Goal: Communication & Community: Answer question/provide support

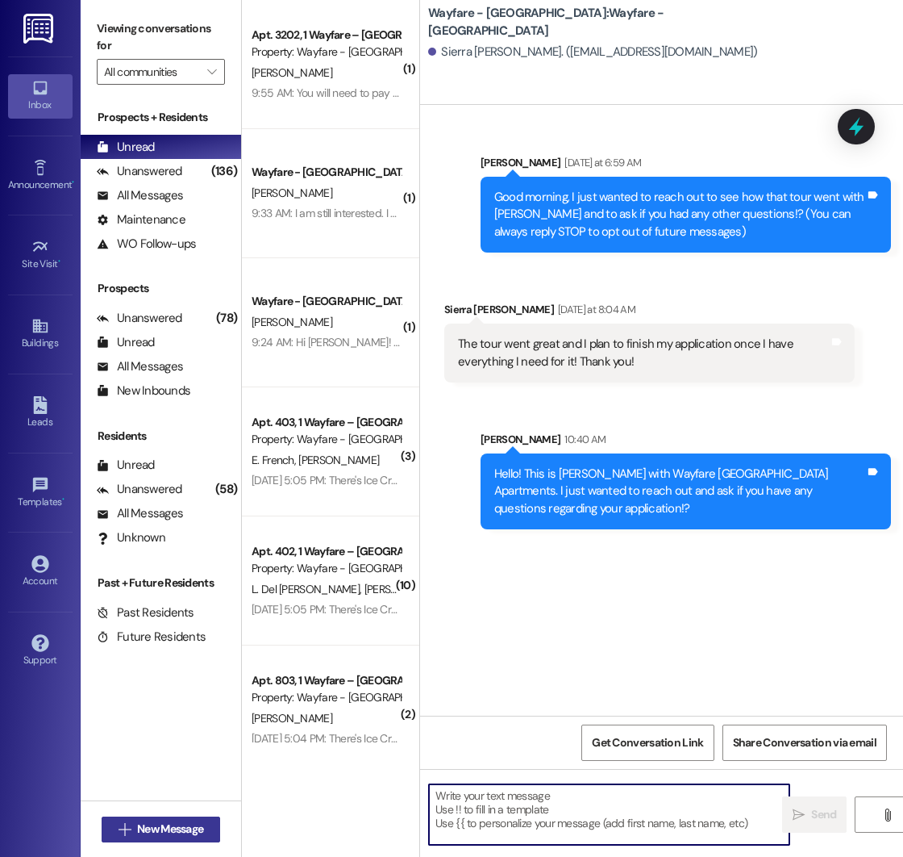
click at [178, 832] on span "New Message" at bounding box center [170, 828] width 66 height 17
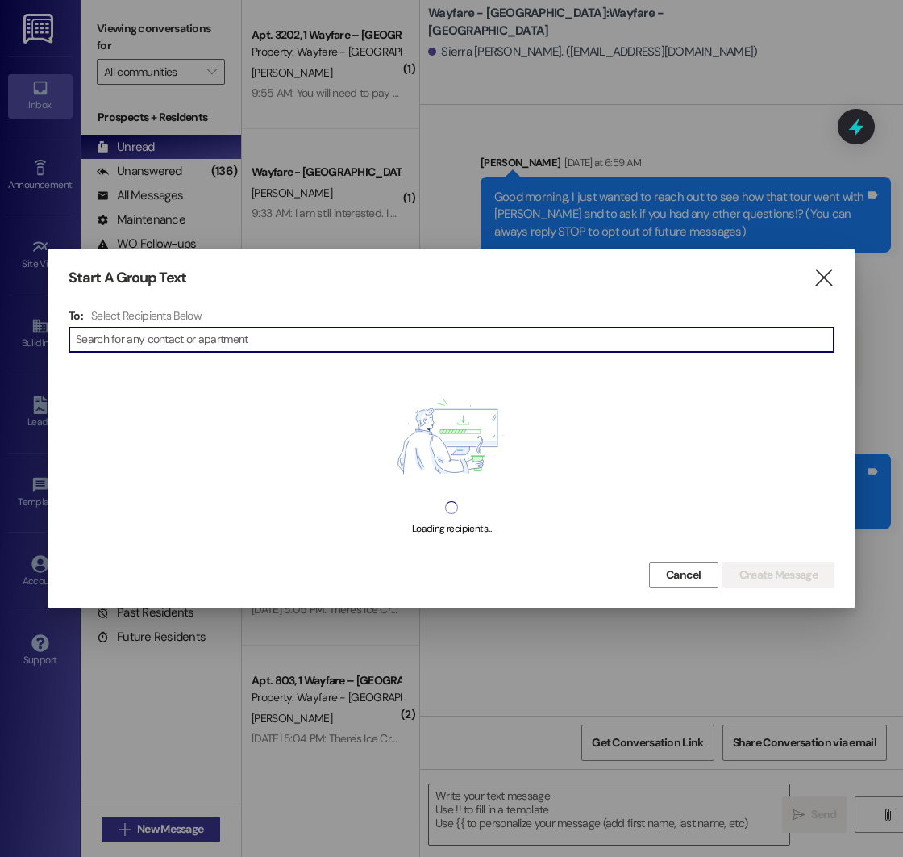
click at [178, 832] on div at bounding box center [451, 428] width 903 height 857
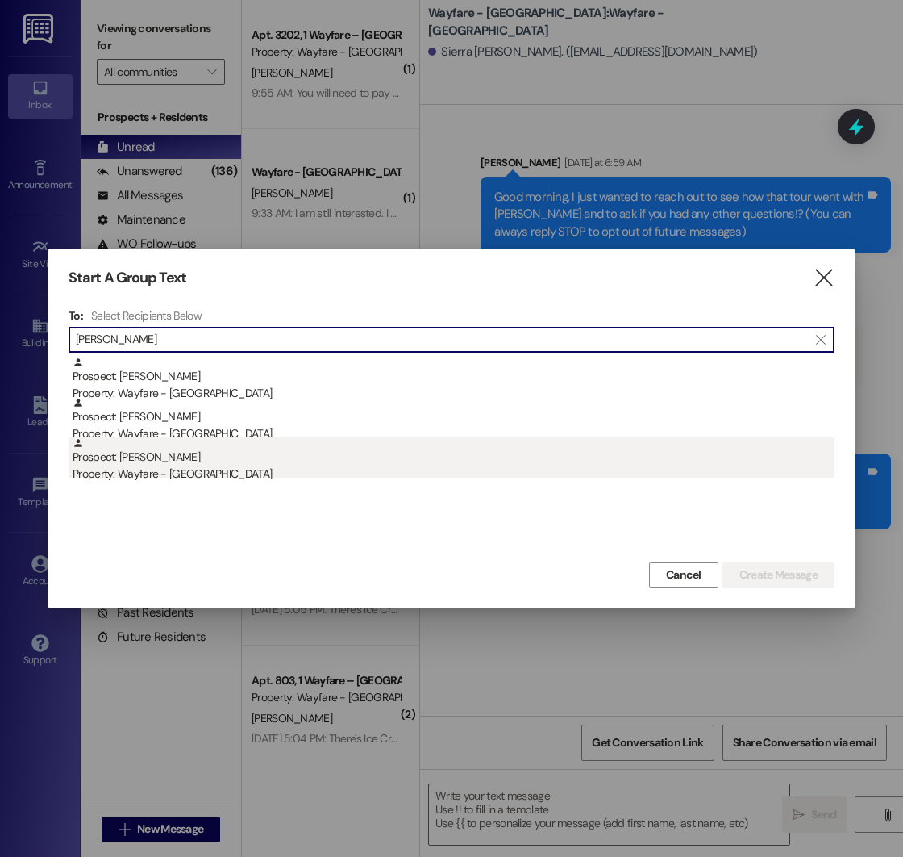
type input "[PERSON_NAME]"
click at [197, 456] on div "Prospect: [PERSON_NAME] Property: Wayfare - [GEOGRAPHIC_DATA]" at bounding box center [454, 460] width 762 height 46
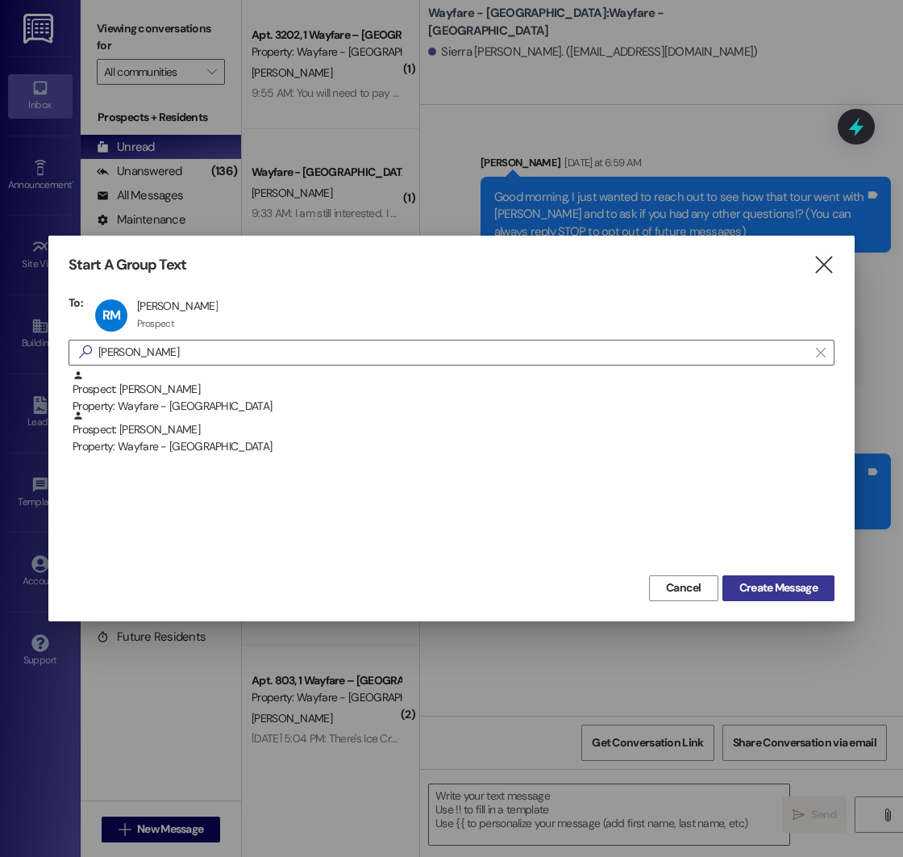
click at [772, 580] on span "Create Message" at bounding box center [779, 587] width 78 height 17
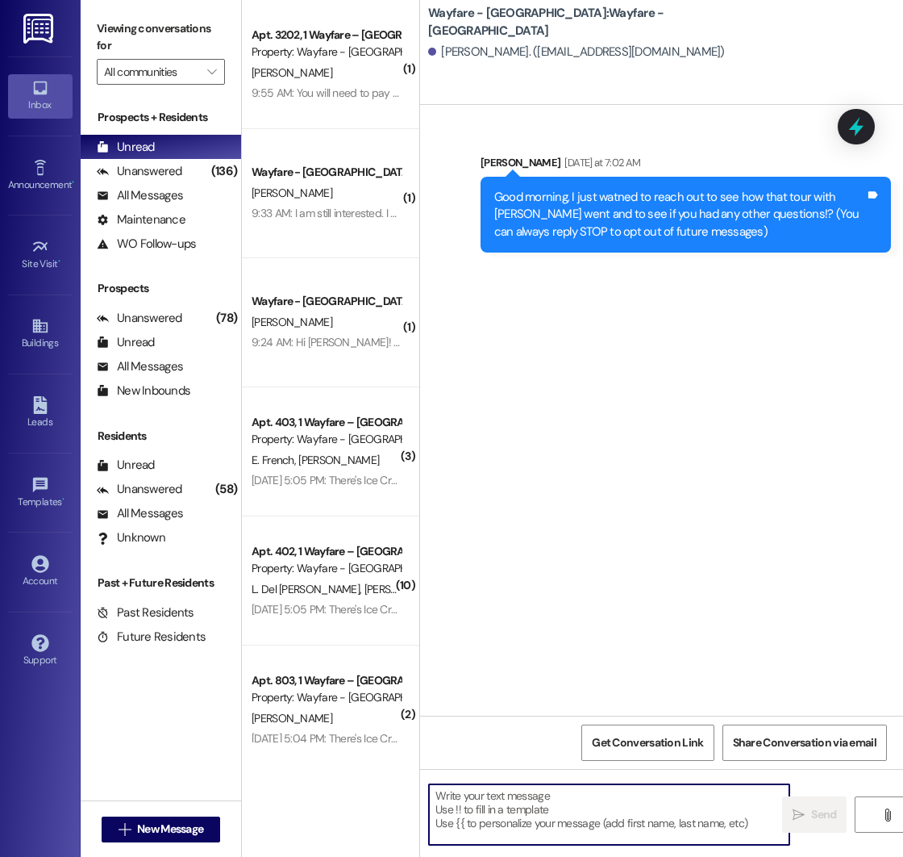
paste textarea "Hello! This is [PERSON_NAME] with Wayfare [GEOGRAPHIC_DATA] Apartments. I just …"
type textarea "Hello! This is [PERSON_NAME] with Wayfare [GEOGRAPHIC_DATA] Apartments. I just …"
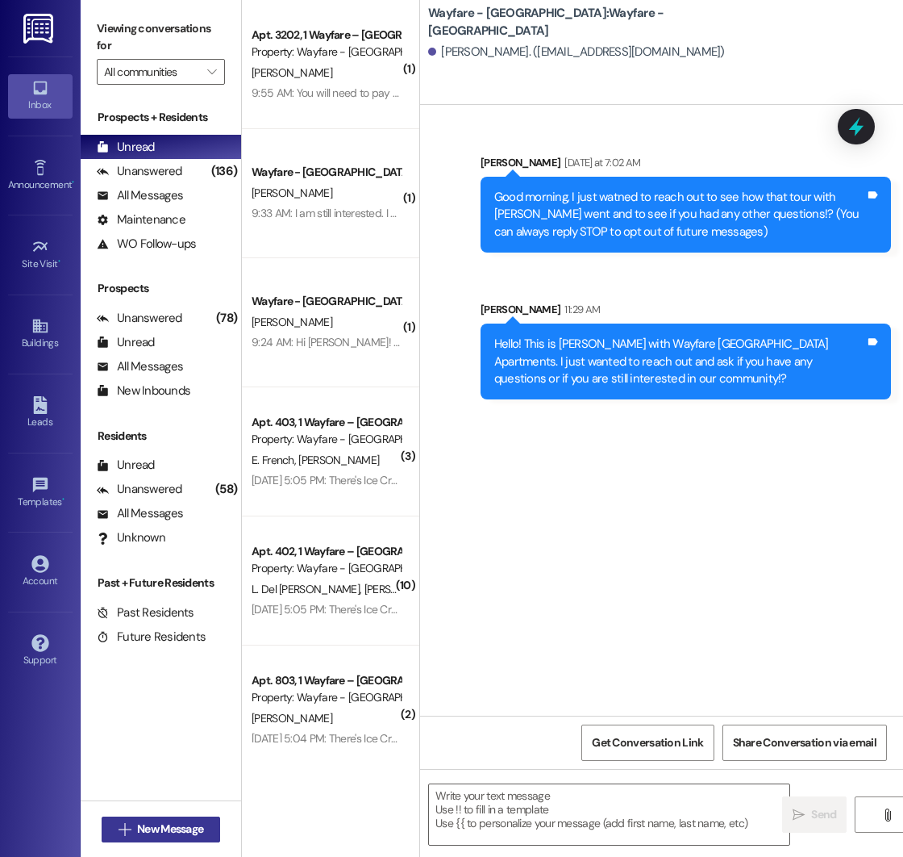
click at [141, 825] on span "New Message" at bounding box center [170, 828] width 66 height 17
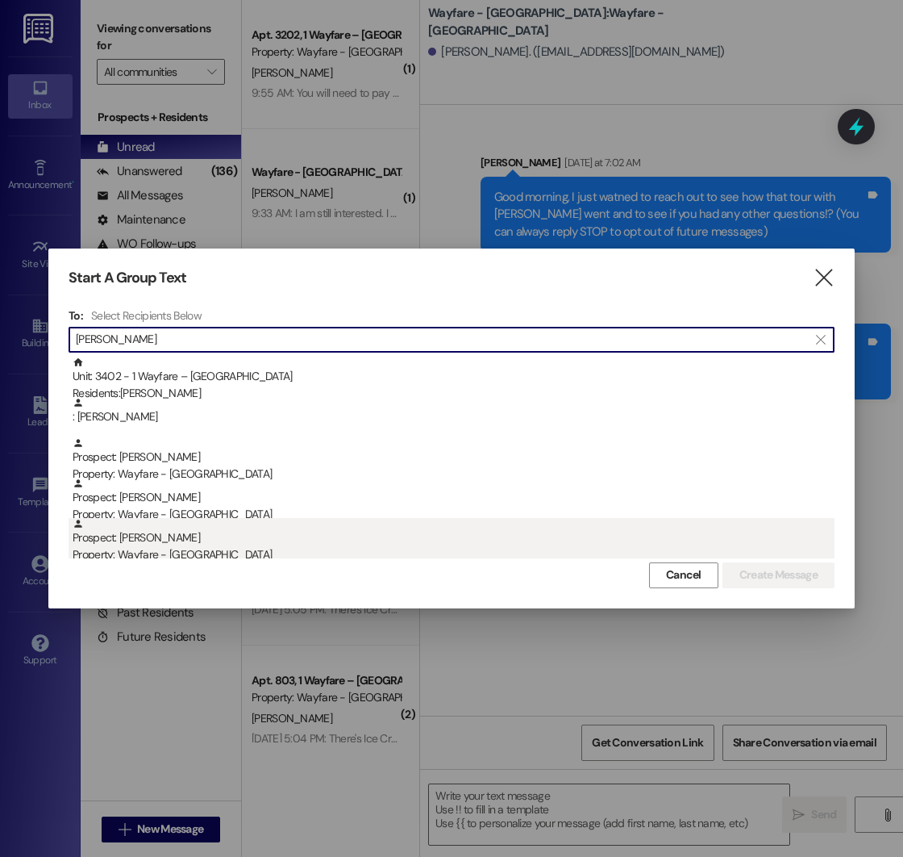
type input "[PERSON_NAME]"
click at [150, 540] on div "Prospect: [PERSON_NAME] Property: Wayfare - [GEOGRAPHIC_DATA]" at bounding box center [454, 541] width 762 height 46
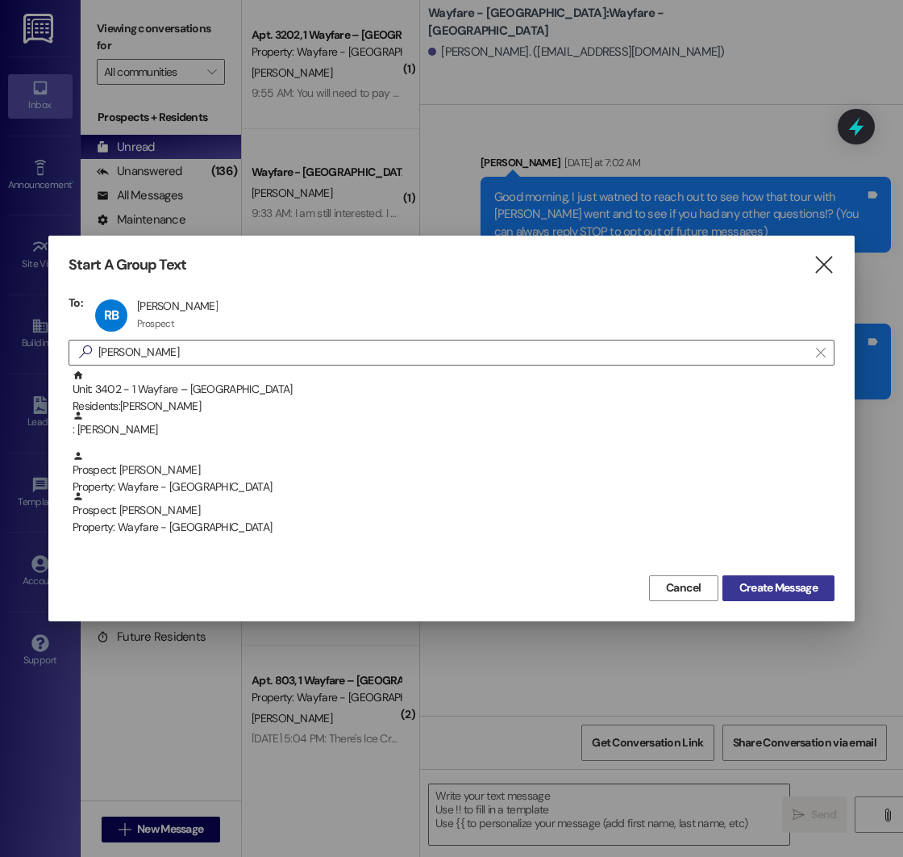
click at [759, 587] on span "Create Message" at bounding box center [779, 587] width 78 height 17
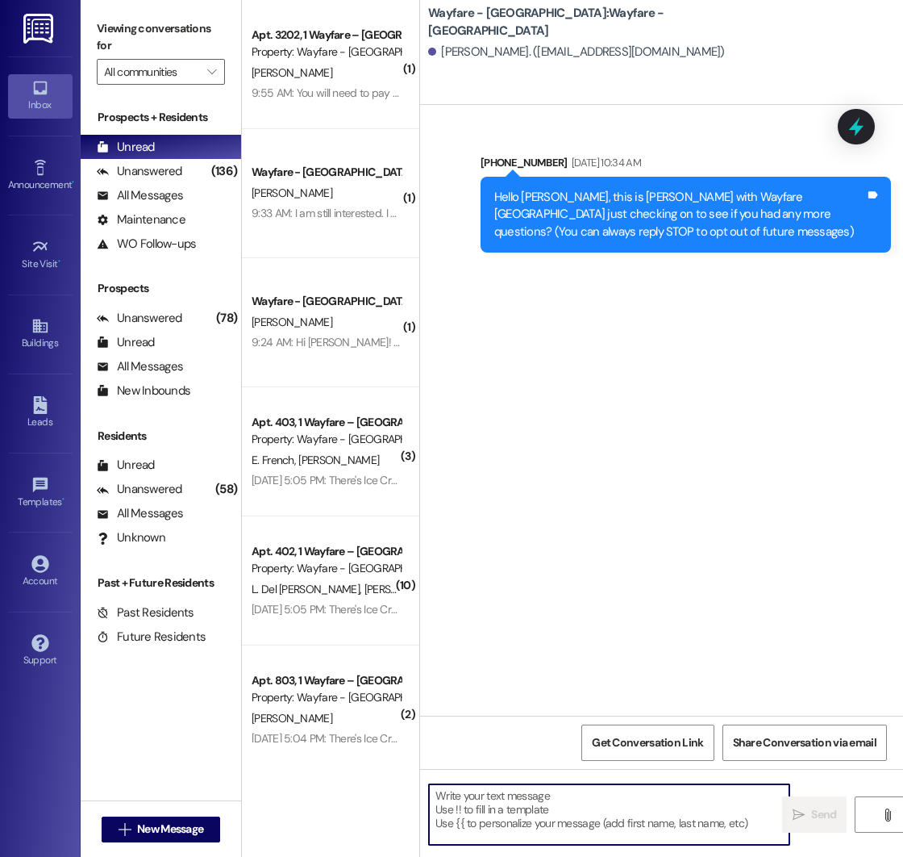
paste textarea "Hello! This is [PERSON_NAME] with Wayfare [GEOGRAPHIC_DATA] Apartments. I just …"
type textarea "Hello! This is [PERSON_NAME] with Wayfare [GEOGRAPHIC_DATA] Apartments. I just …"
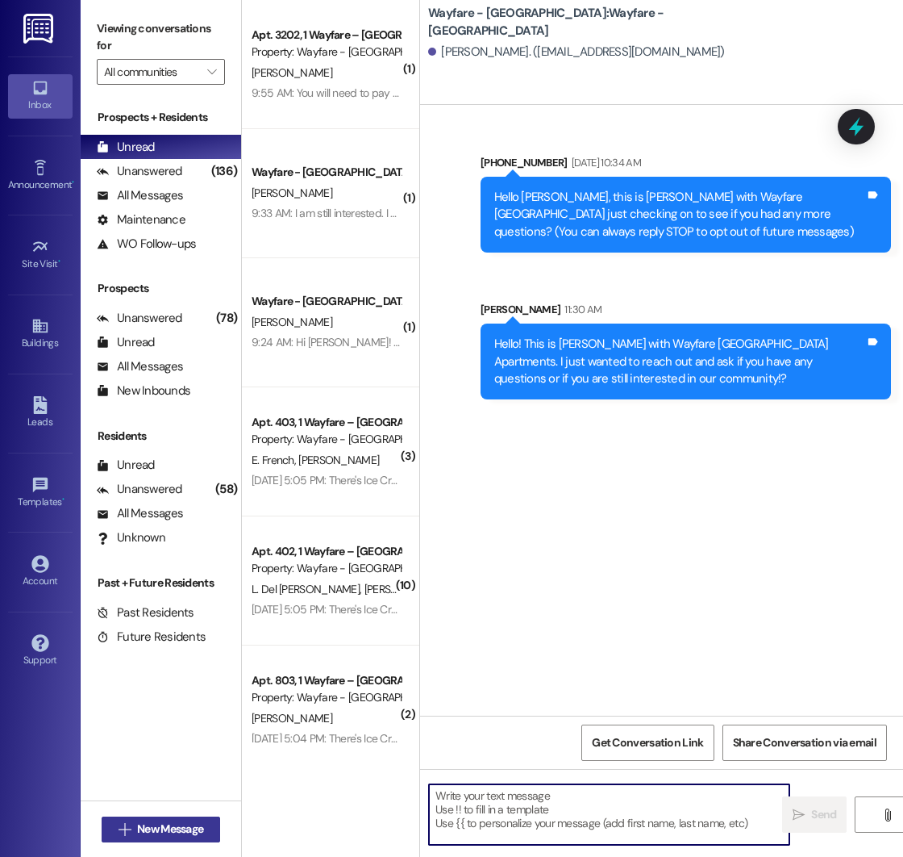
click at [143, 827] on span "New Message" at bounding box center [170, 828] width 66 height 17
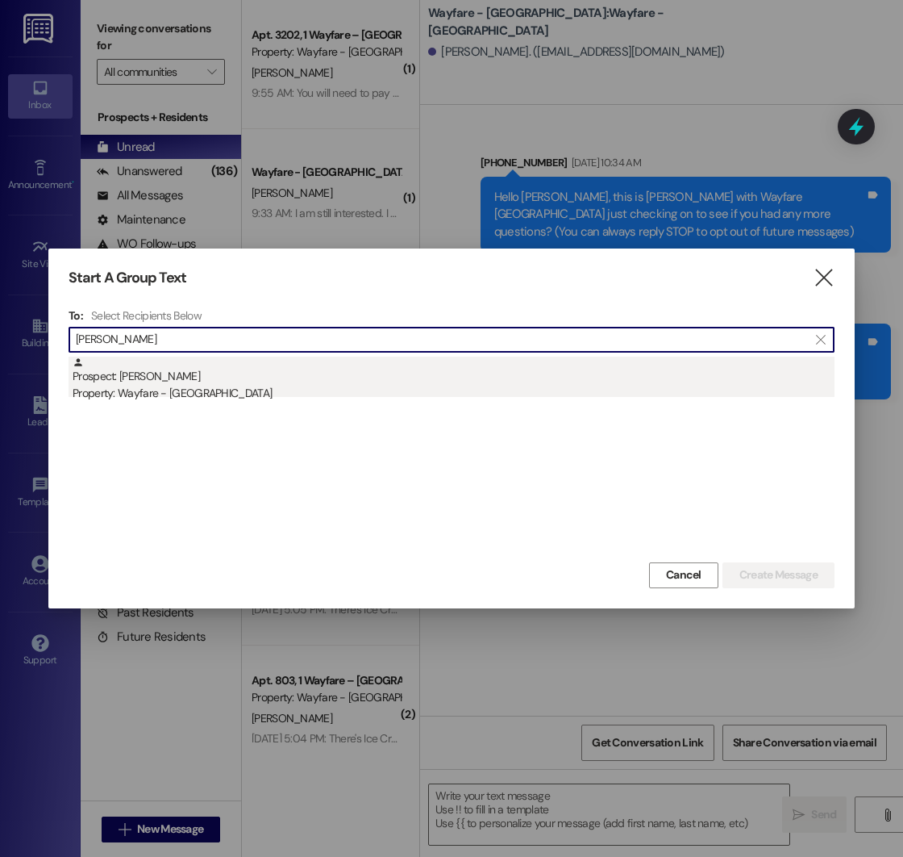
type input "[PERSON_NAME]"
click at [238, 396] on div "Property: Wayfare - [GEOGRAPHIC_DATA]" at bounding box center [454, 393] width 762 height 17
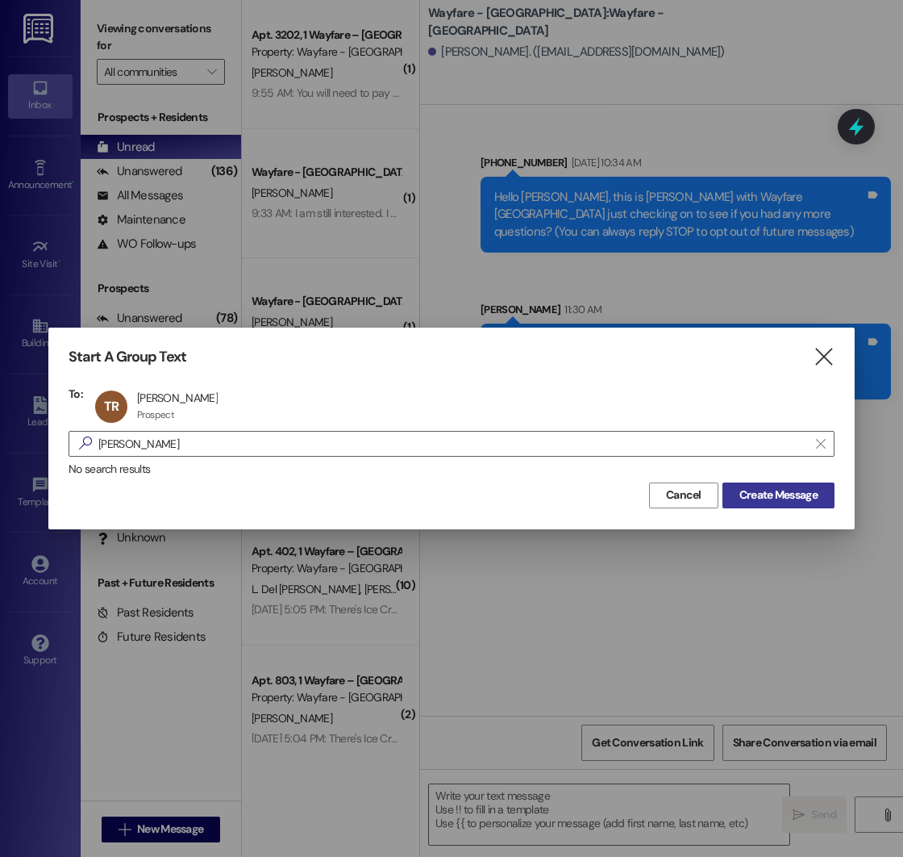
click at [775, 497] on span "Create Message" at bounding box center [779, 494] width 78 height 17
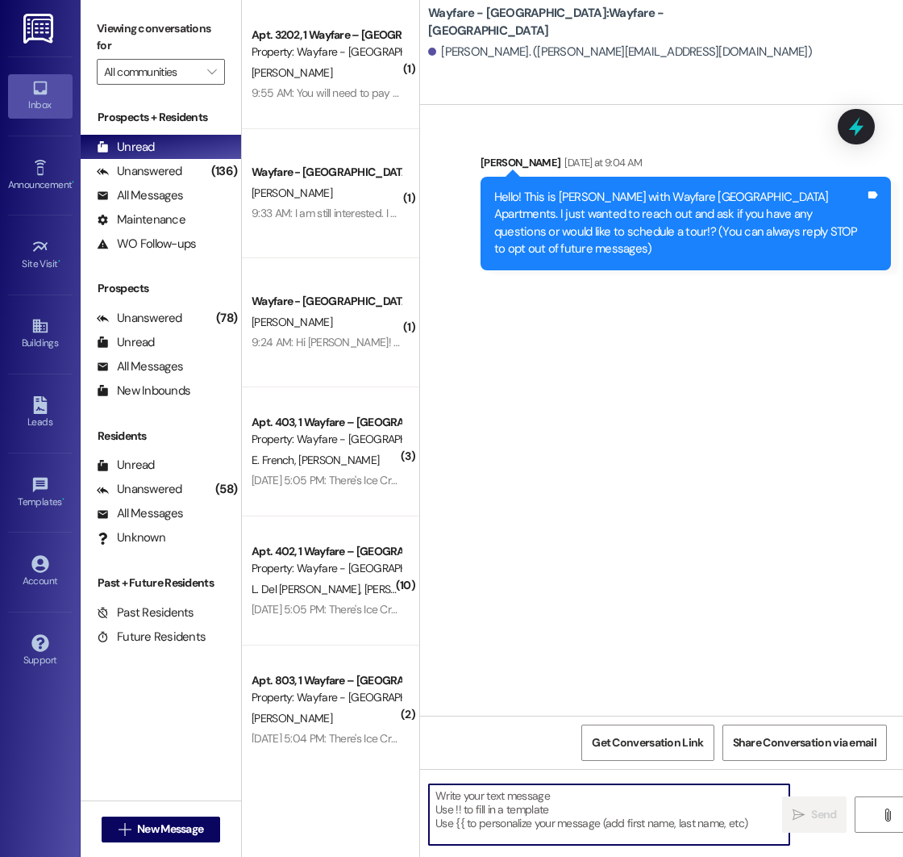
paste textarea "Hello! This is [PERSON_NAME] with Wayfare [GEOGRAPHIC_DATA] Apartments. I just …"
type textarea "Hello! This is [PERSON_NAME] with Wayfare [GEOGRAPHIC_DATA] Apartments. I just …"
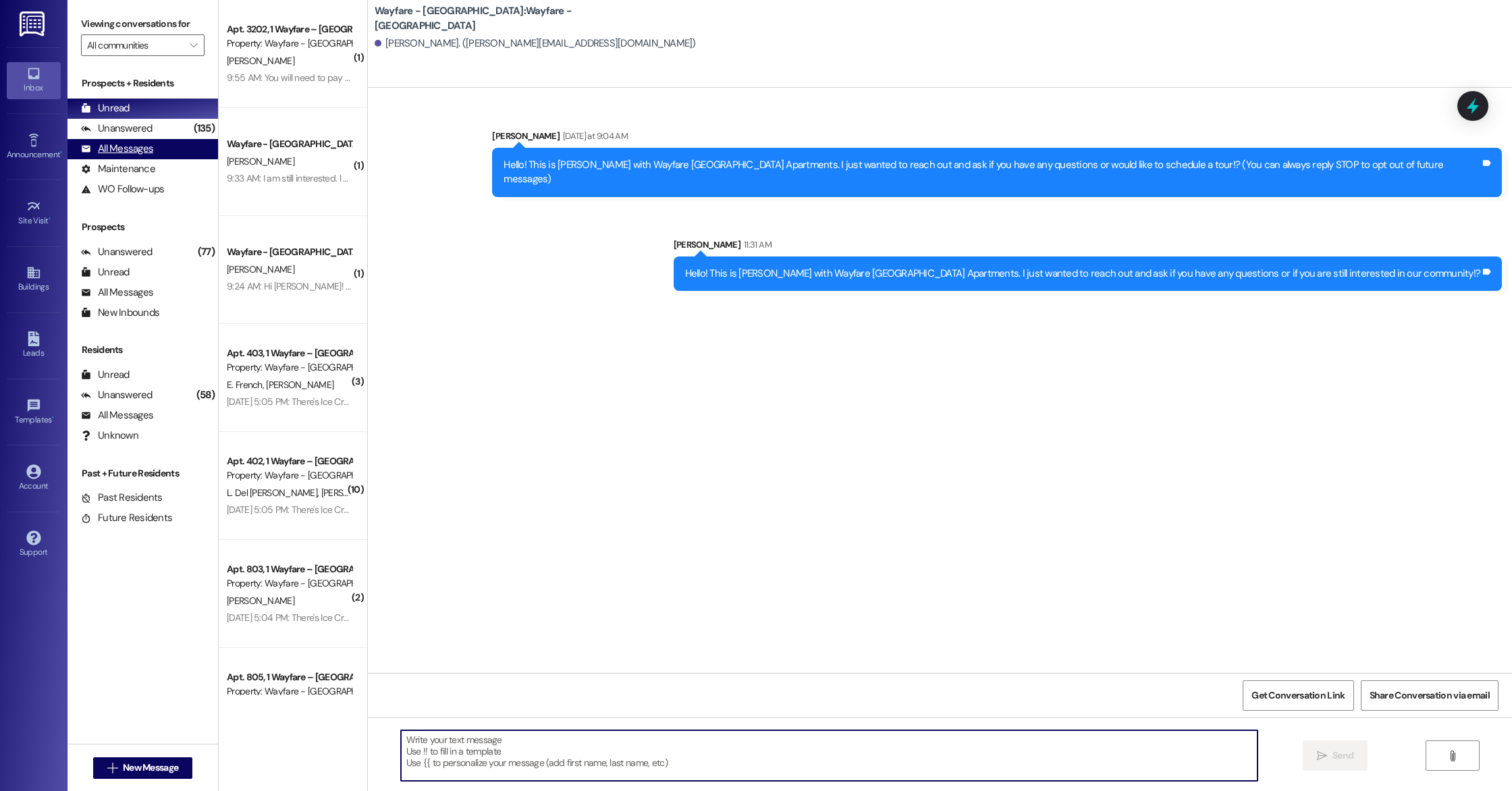
click at [130, 150] on div "All Messages" at bounding box center [117, 148] width 72 height 14
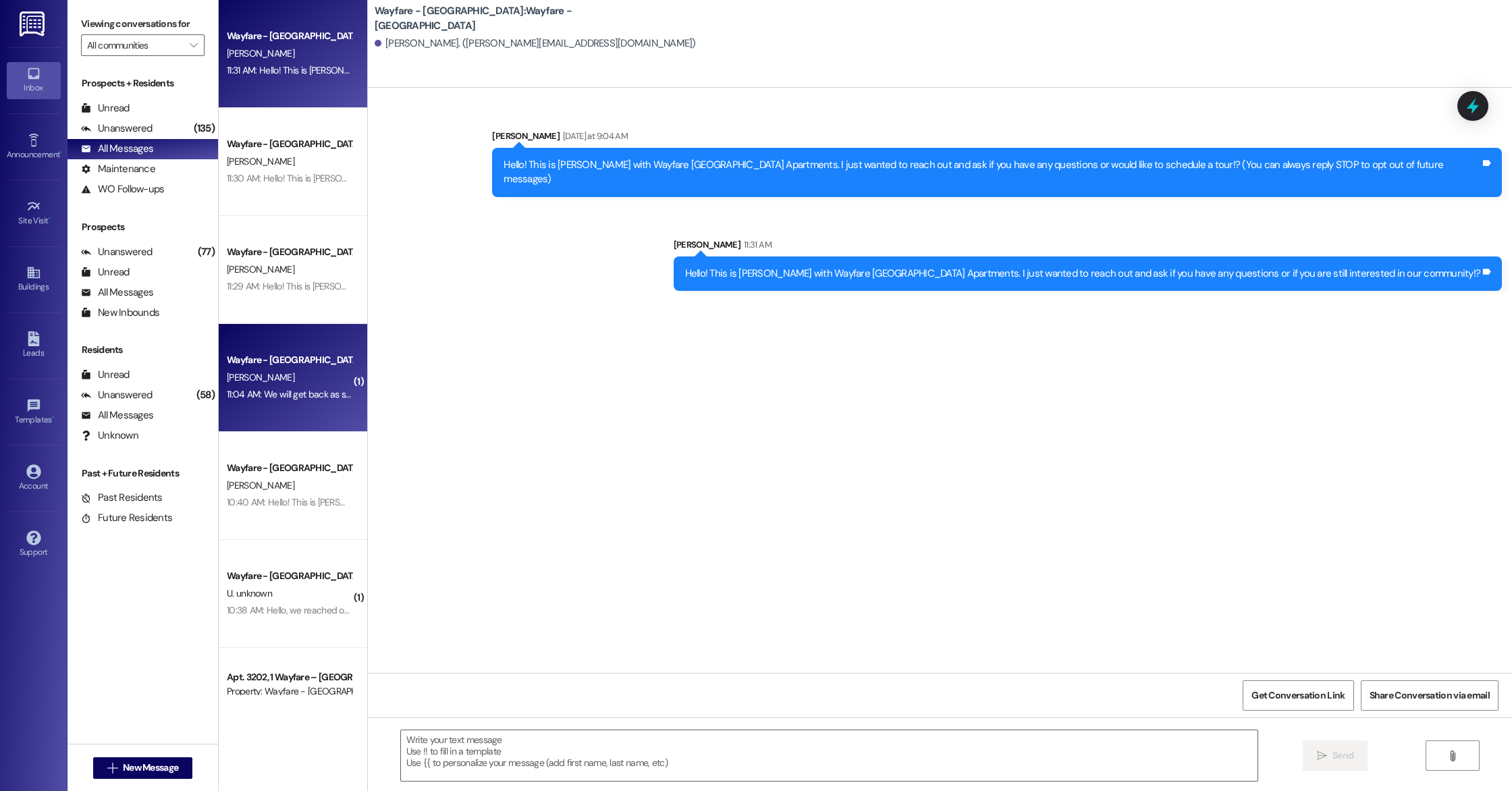
click at [284, 371] on div "[PERSON_NAME]" at bounding box center [289, 378] width 127 height 17
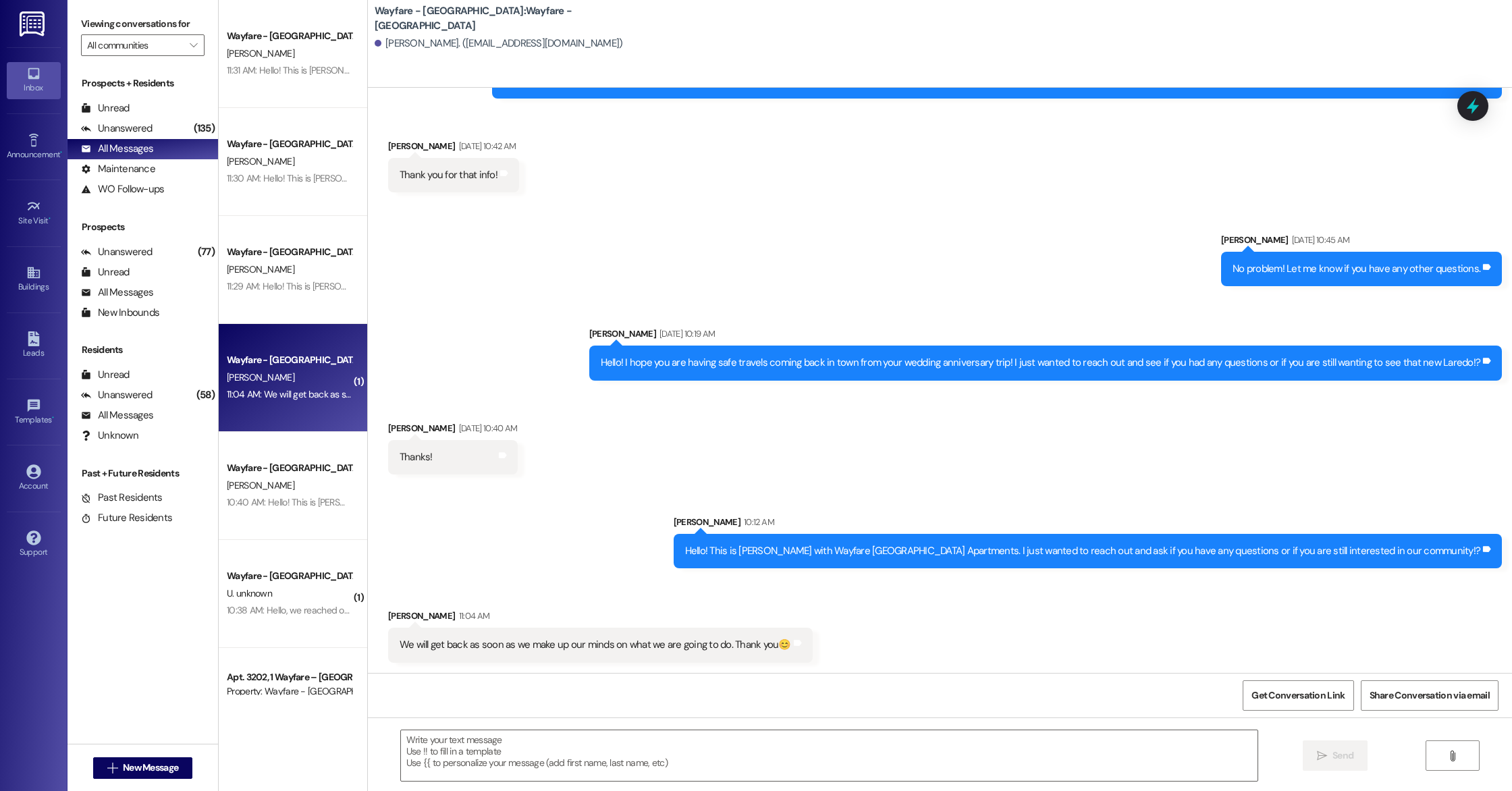
scroll to position [100, 0]
click at [499, 717] on textarea at bounding box center [829, 756] width 857 height 50
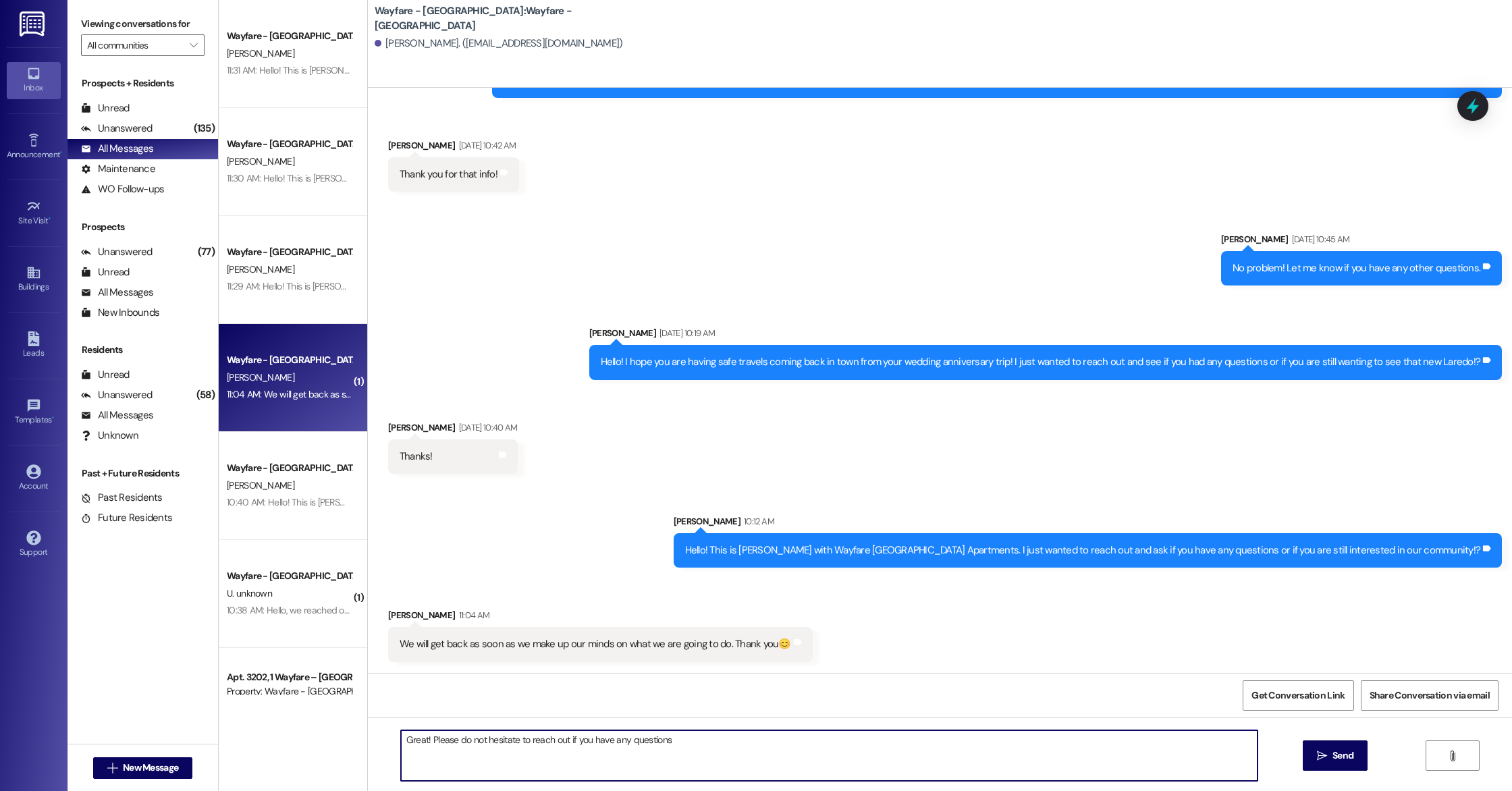
type textarea "Great! Please do not hesitate to reach out if you have any questions!"
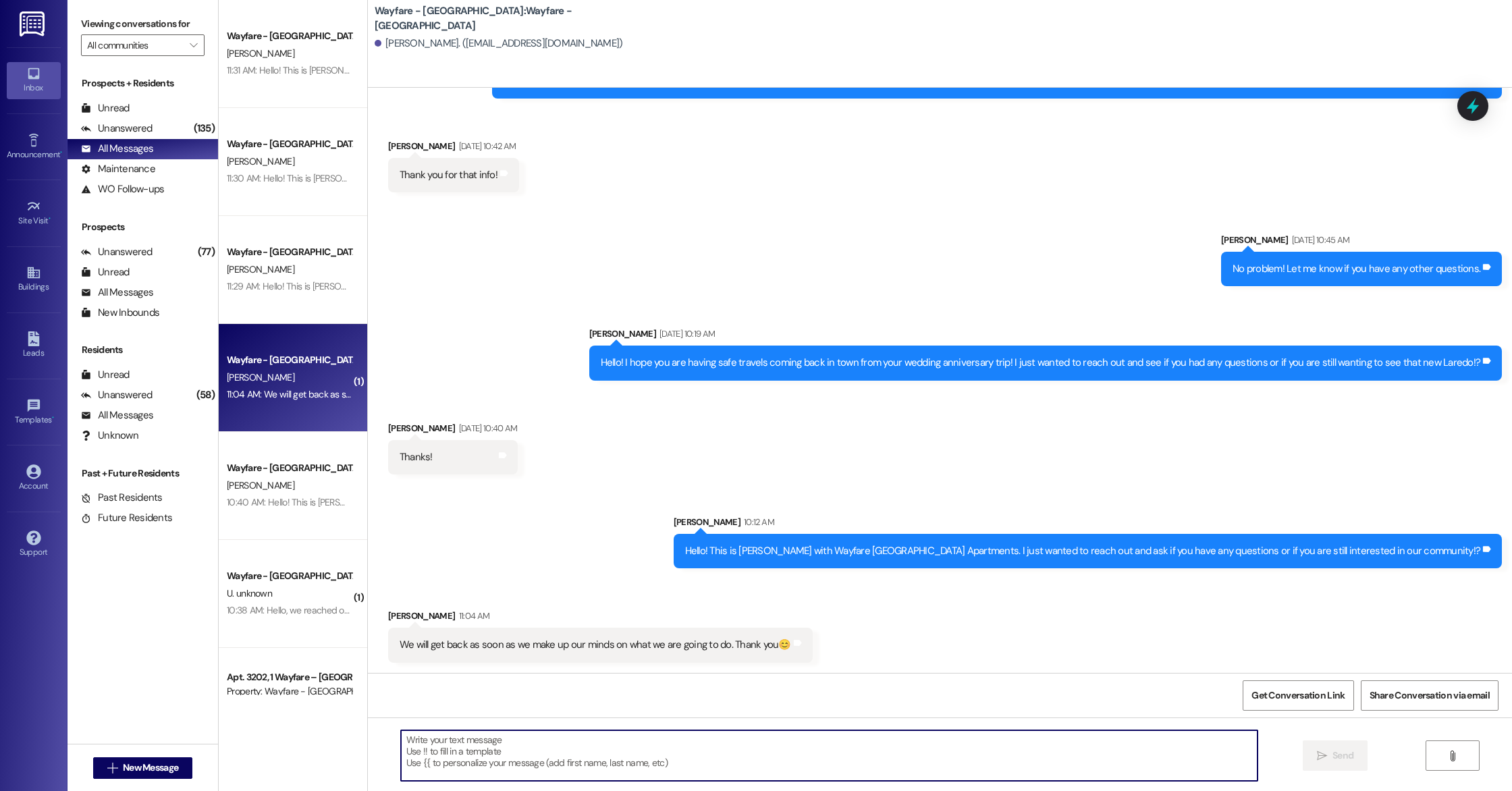
scroll to position [193, 0]
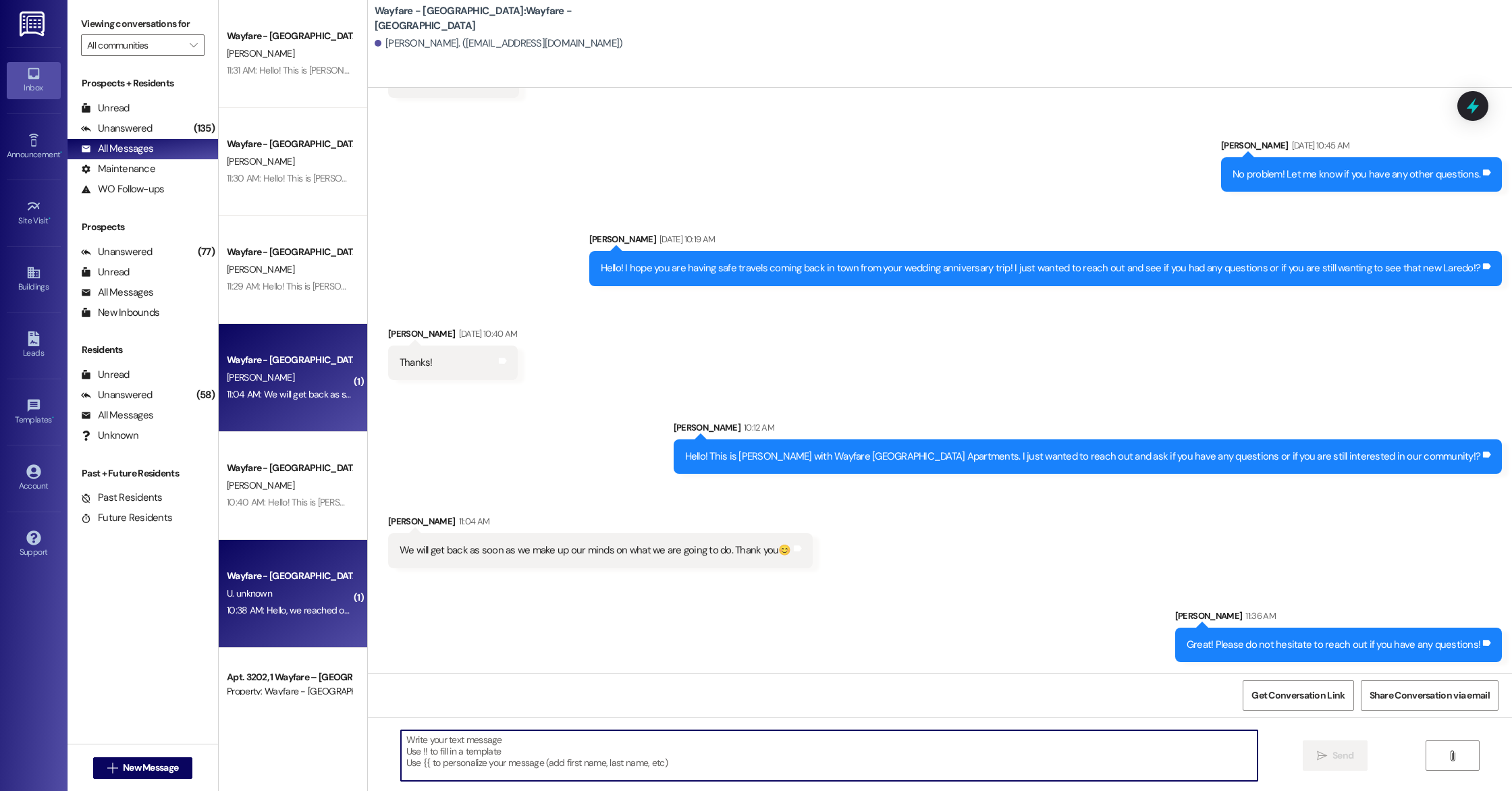
click at [272, 600] on div "U. unknown" at bounding box center [289, 593] width 127 height 17
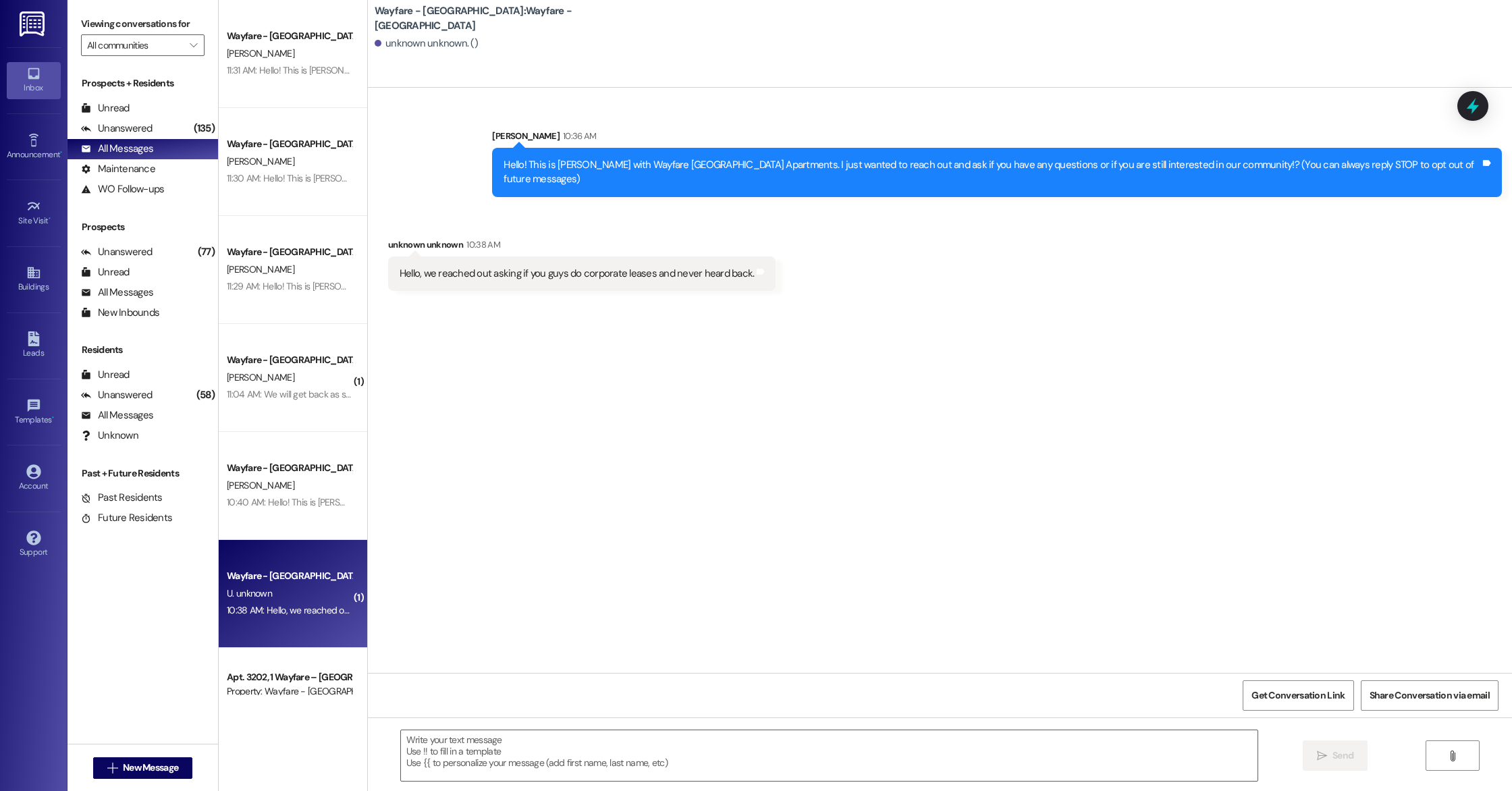
scroll to position [0, 0]
drag, startPoint x: 520, startPoint y: 414, endPoint x: 528, endPoint y: 390, distance: 25.3
click at [525, 399] on div "Sent via SMS [PERSON_NAME] 10:36 AM Hello! This is [PERSON_NAME] with Wayfare […" at bounding box center [940, 380] width 1144 height 585
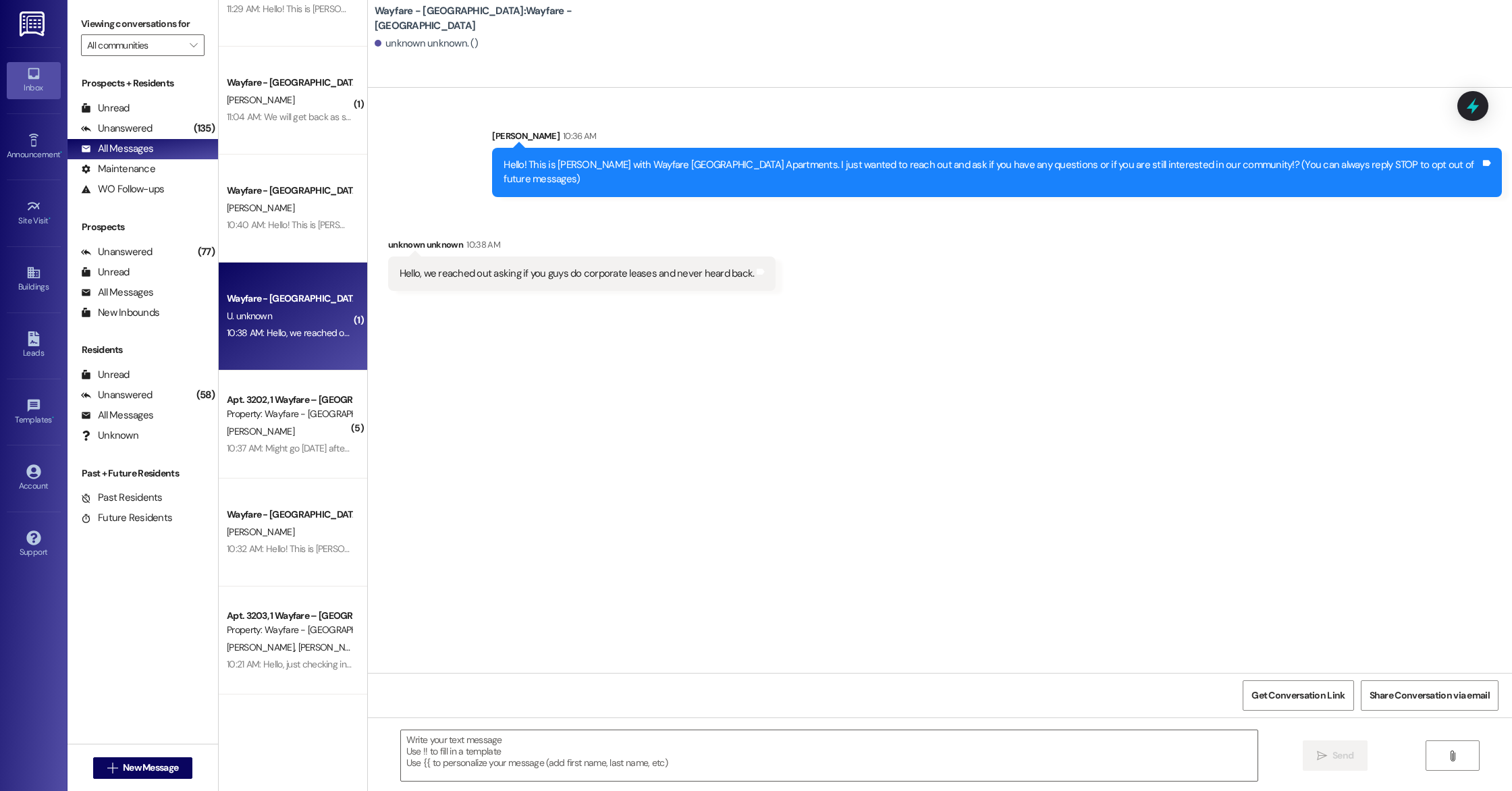
scroll to position [288, 0]
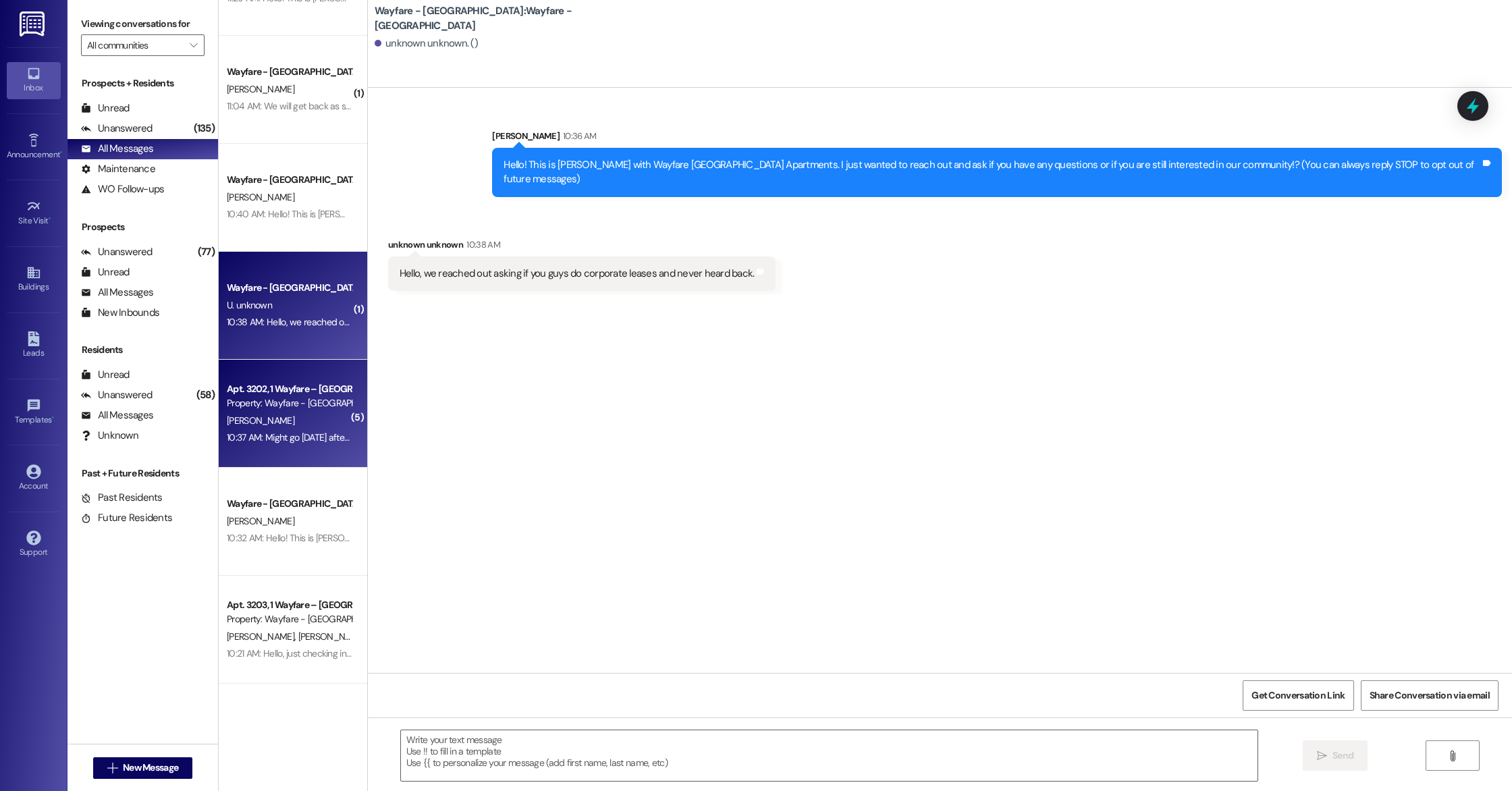
click at [290, 427] on div "[PERSON_NAME]" at bounding box center [289, 421] width 127 height 17
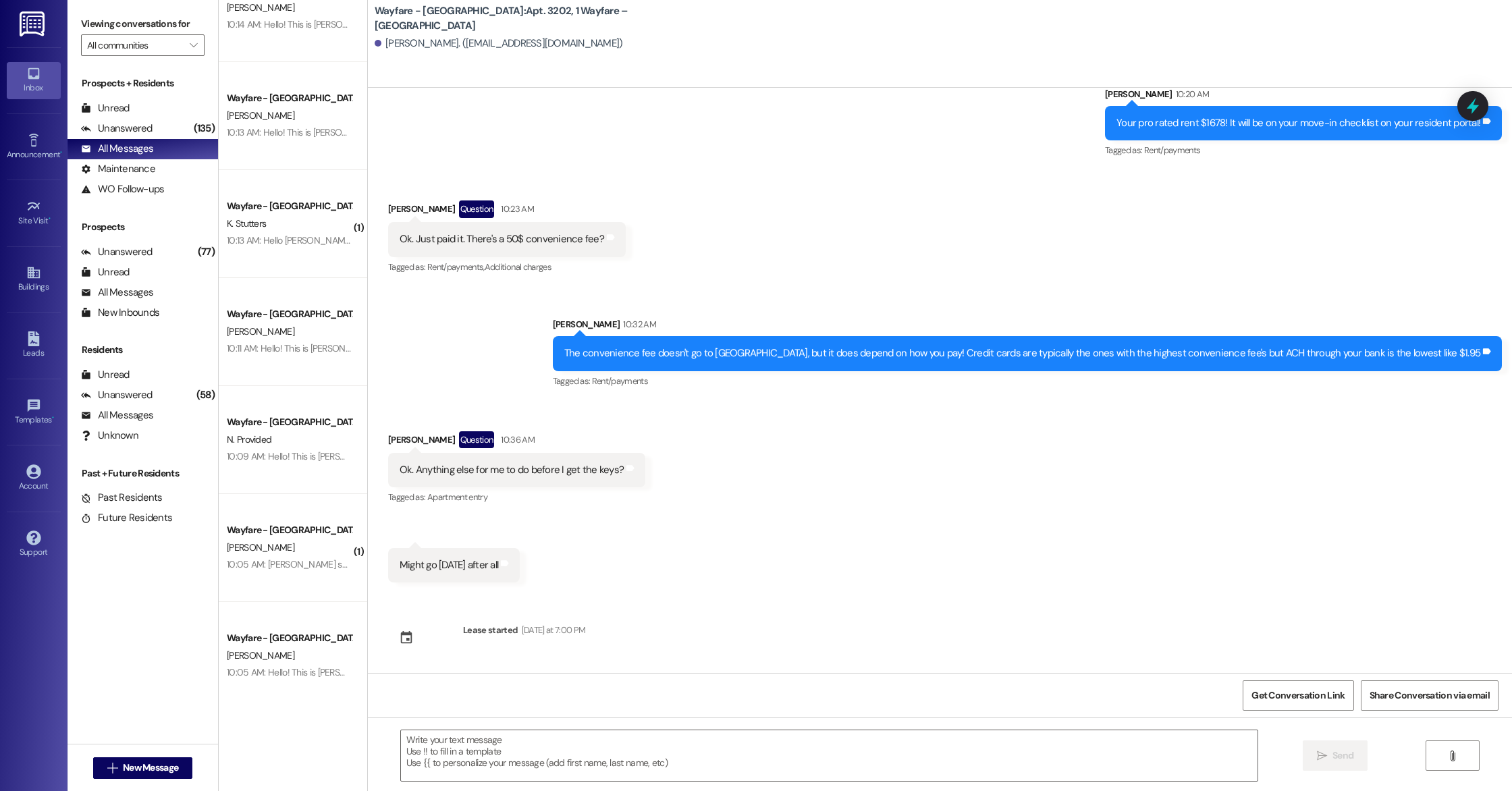
scroll to position [1681, 0]
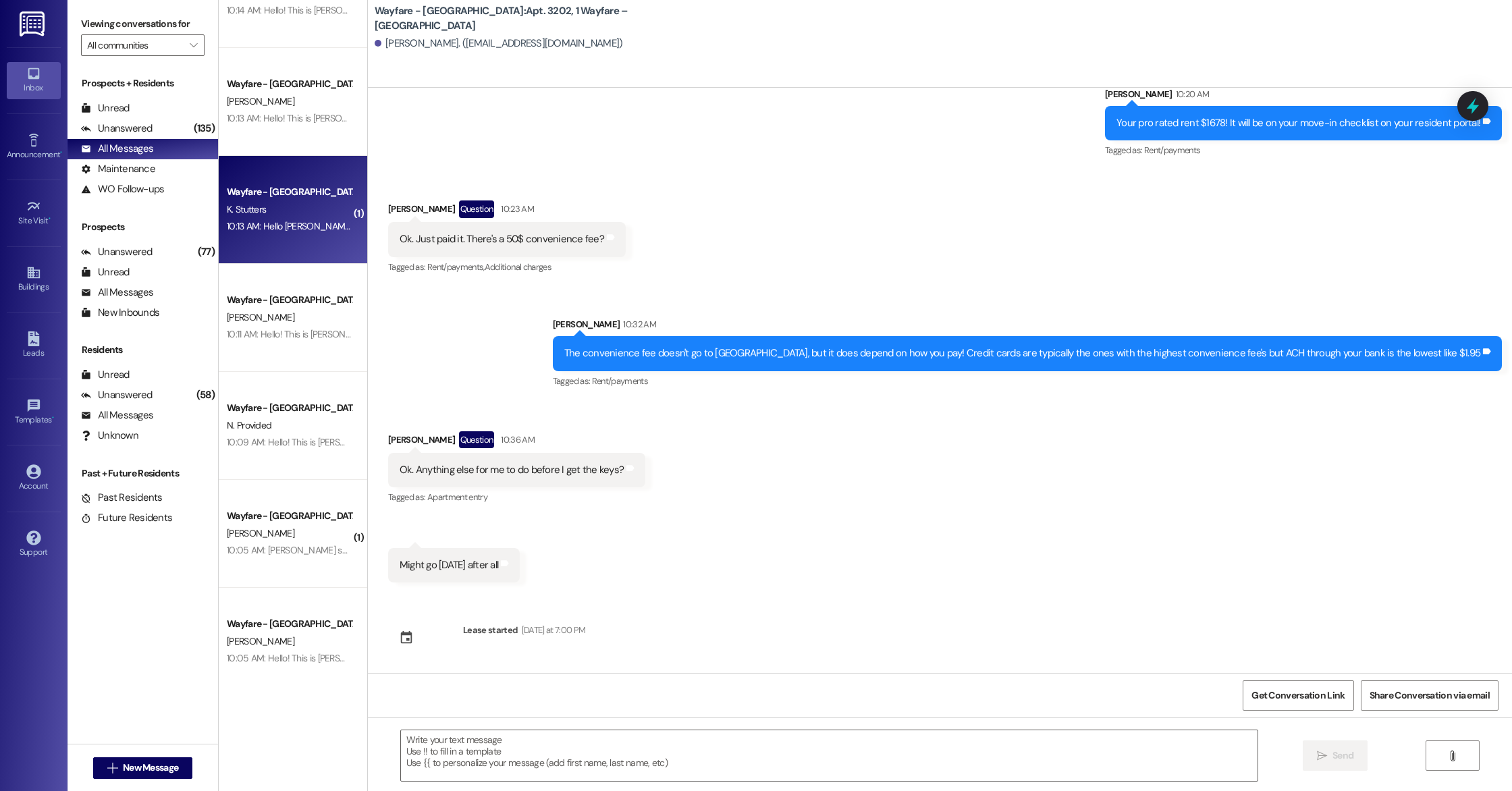
click at [284, 221] on div "10:13 AM: Hello [PERSON_NAME]. Thank you for following up. I won't be needing t…" at bounding box center [410, 226] width 367 height 13
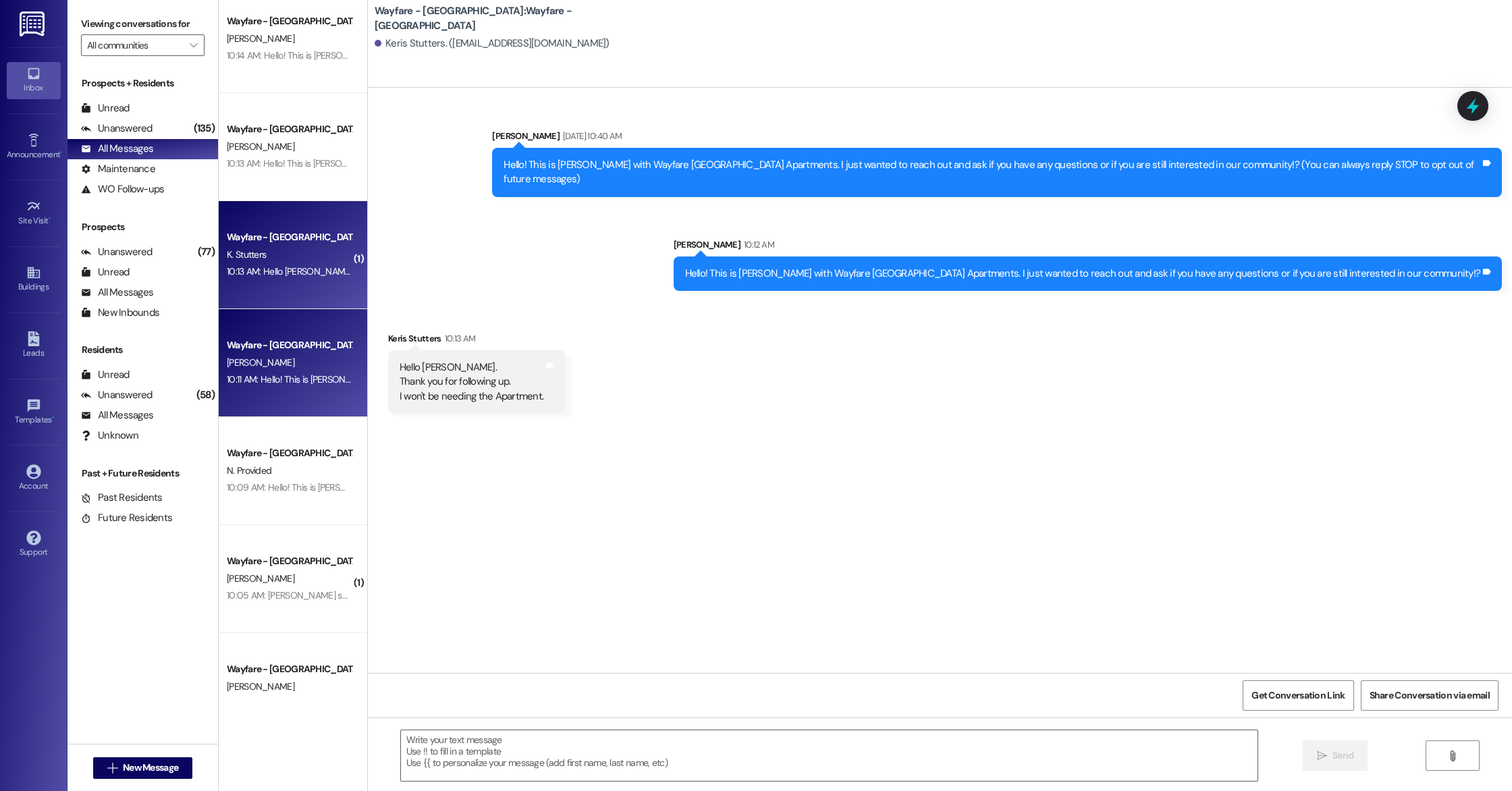
scroll to position [1635, 0]
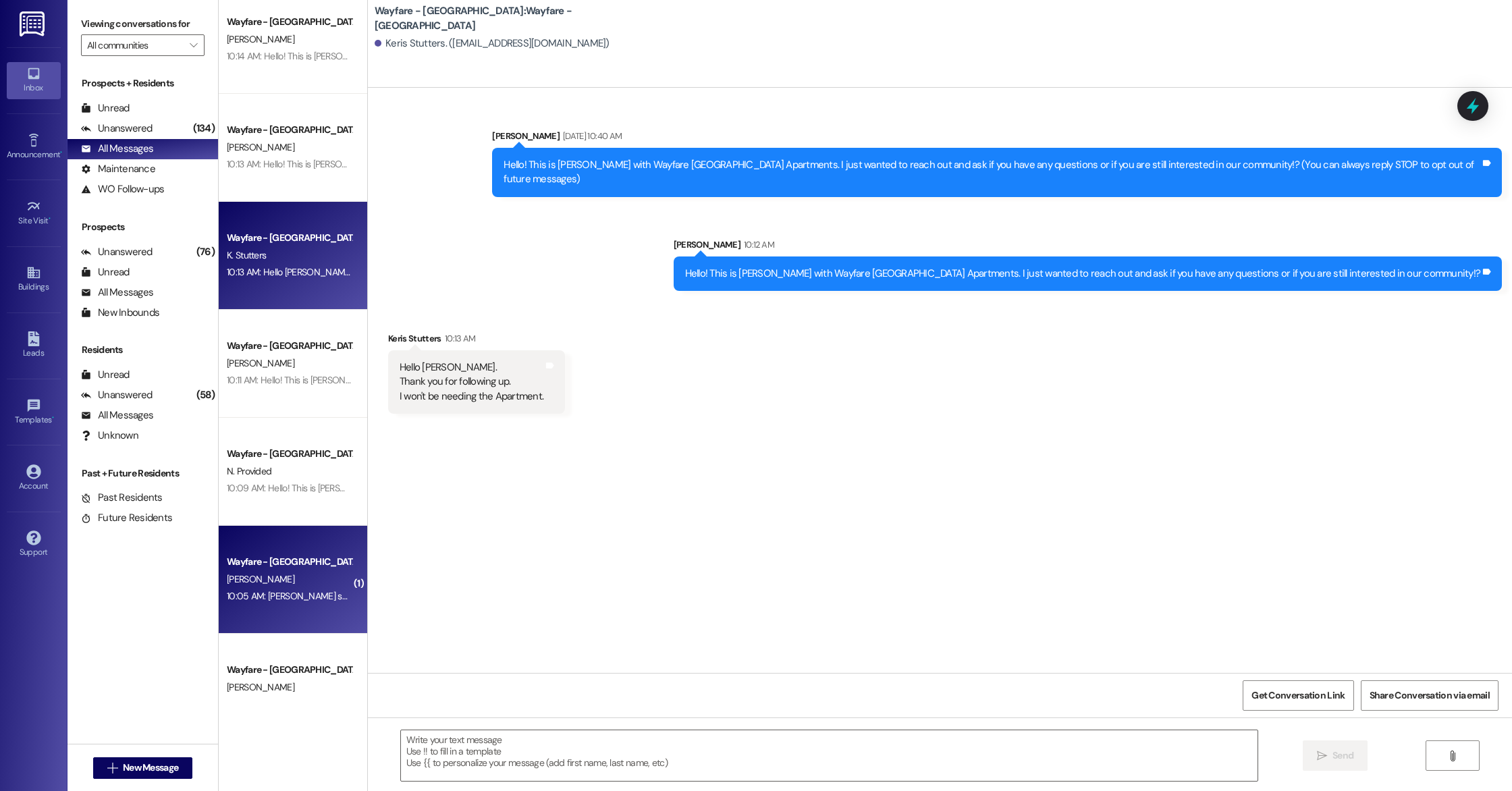
click at [269, 608] on div "Wayfare - [GEOGRAPHIC_DATA] [PERSON_NAME] 10:05 AM: [PERSON_NAME] said he compl…" at bounding box center [292, 579] width 148 height 108
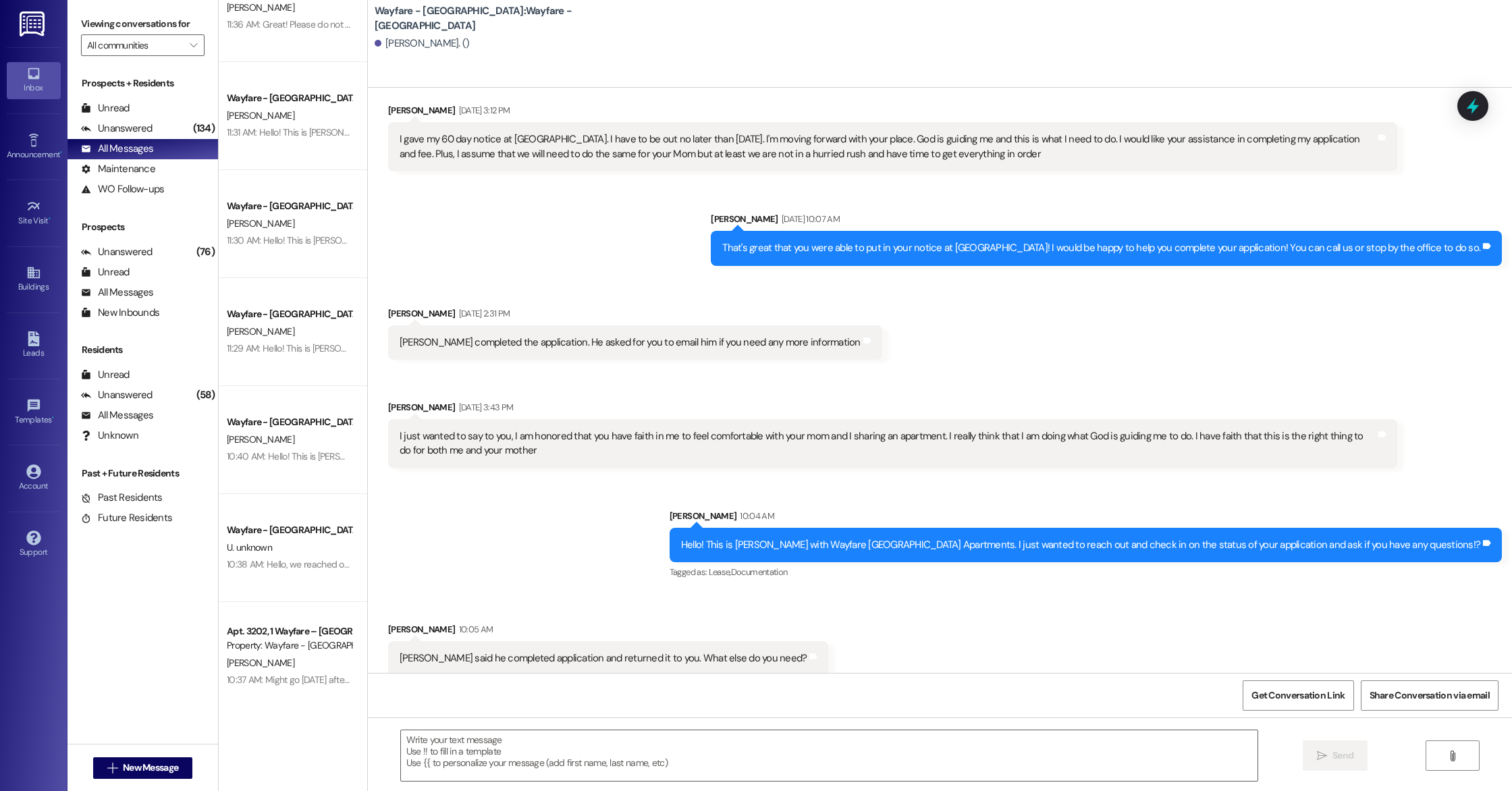
scroll to position [0, 0]
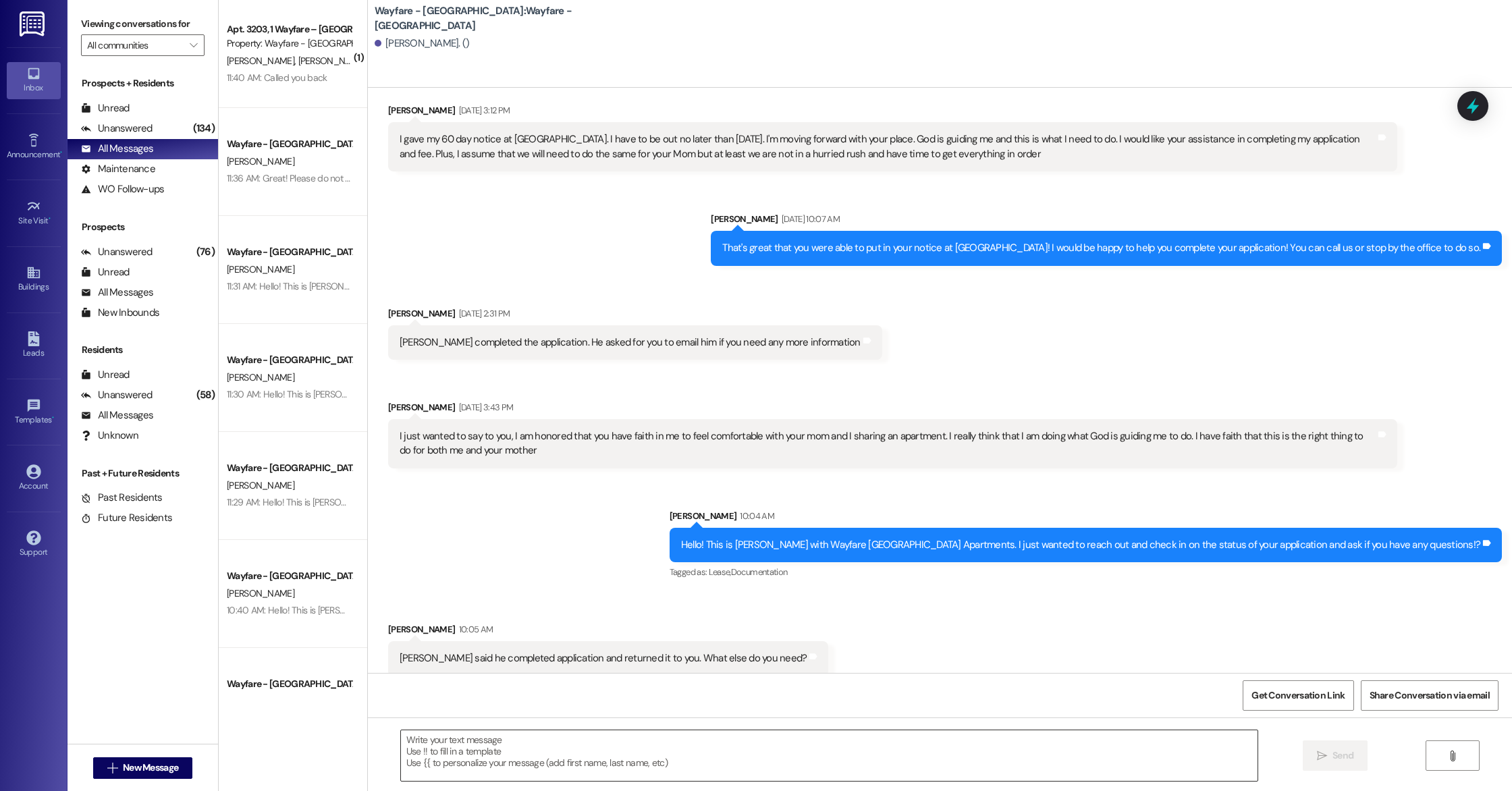
click at [473, 717] on textarea at bounding box center [829, 756] width 857 height 50
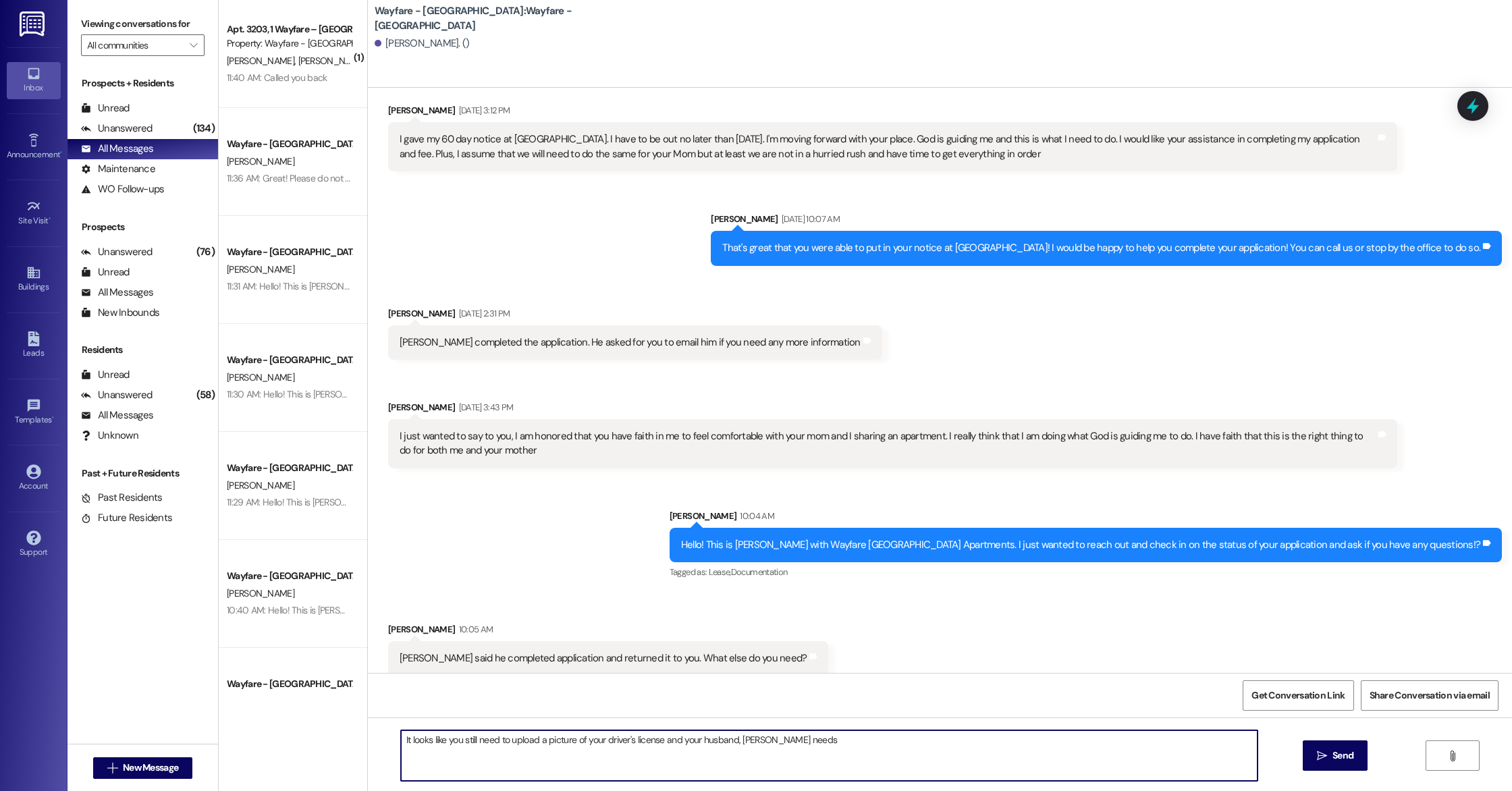
type textarea "It looks like you still need to upload a picture of your driver's license and y…"
click at [756, 717] on textarea "It looks like you still need to upload a picture of your driver's license and y…" at bounding box center [829, 756] width 857 height 50
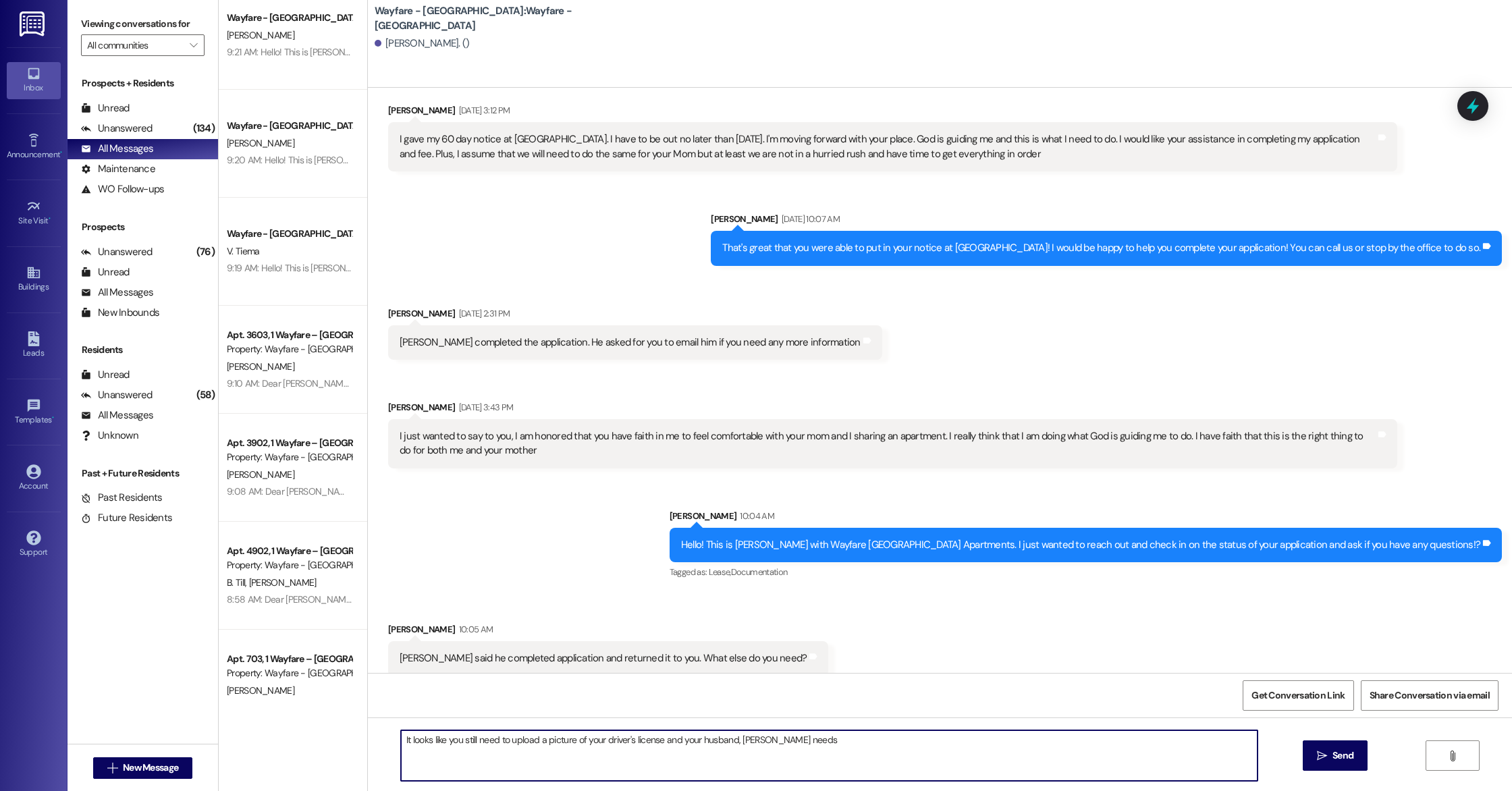
scroll to position [3277, 0]
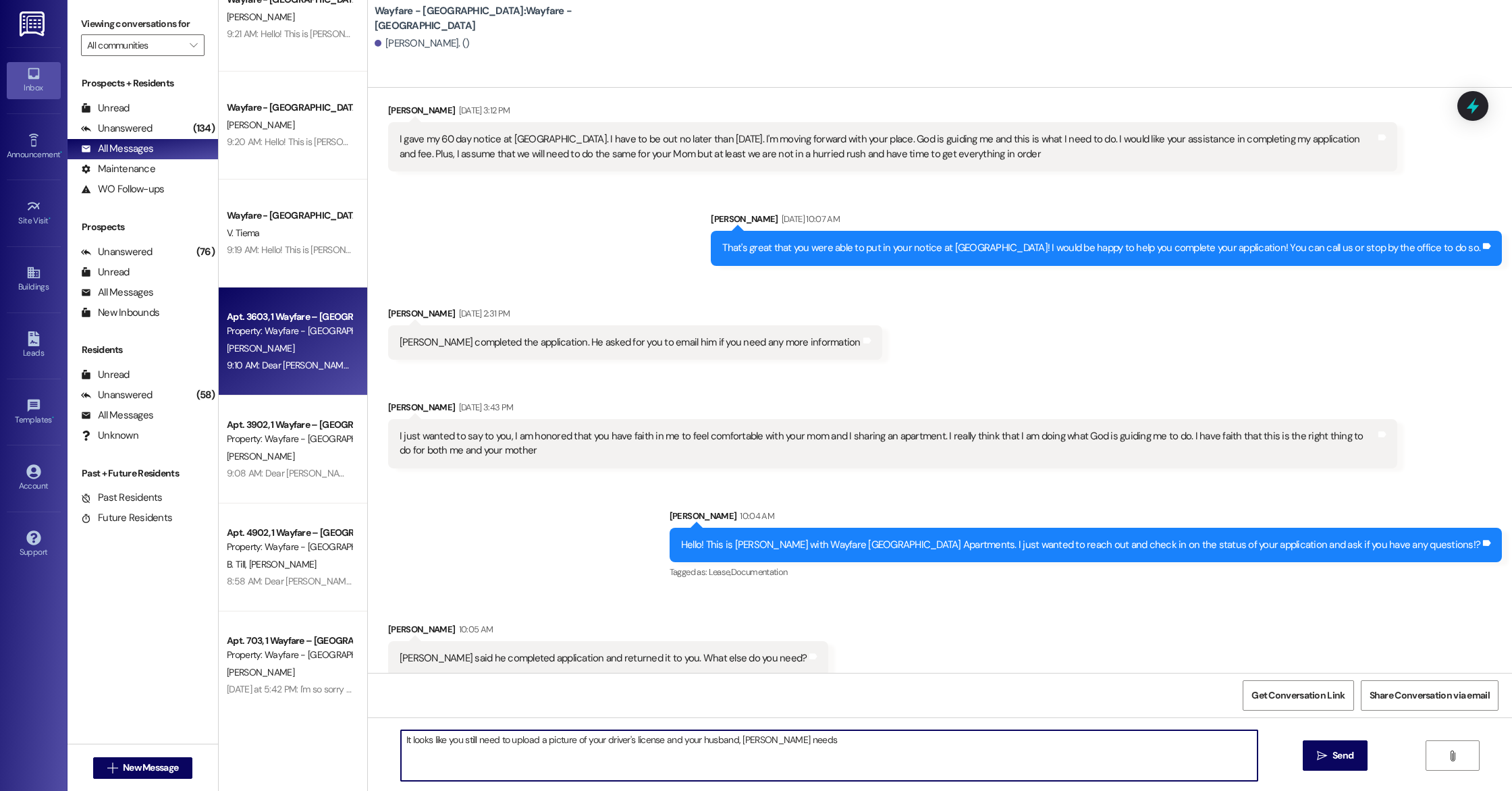
click at [290, 343] on div "[PERSON_NAME]" at bounding box center [289, 349] width 127 height 17
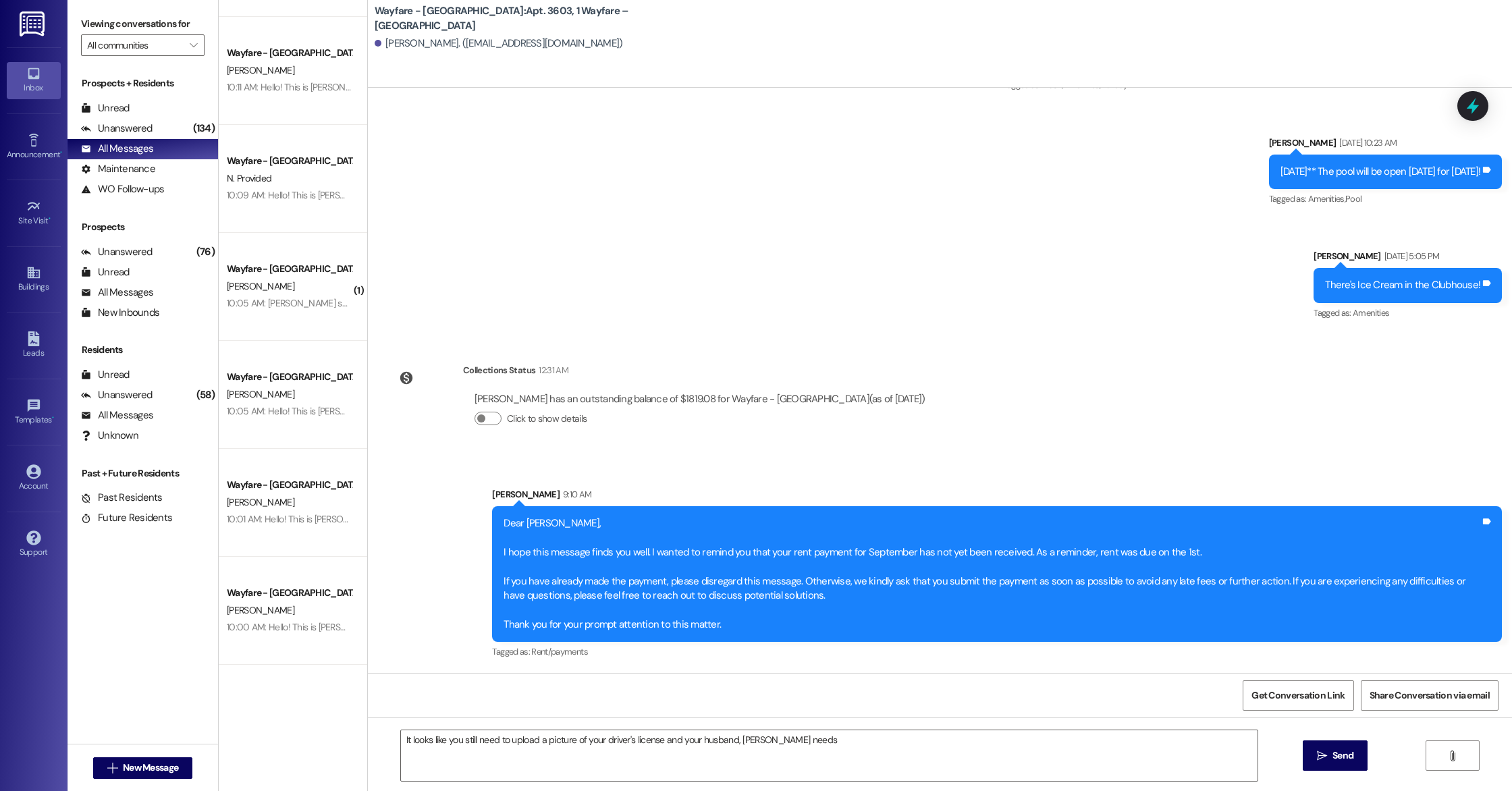
scroll to position [1927, 0]
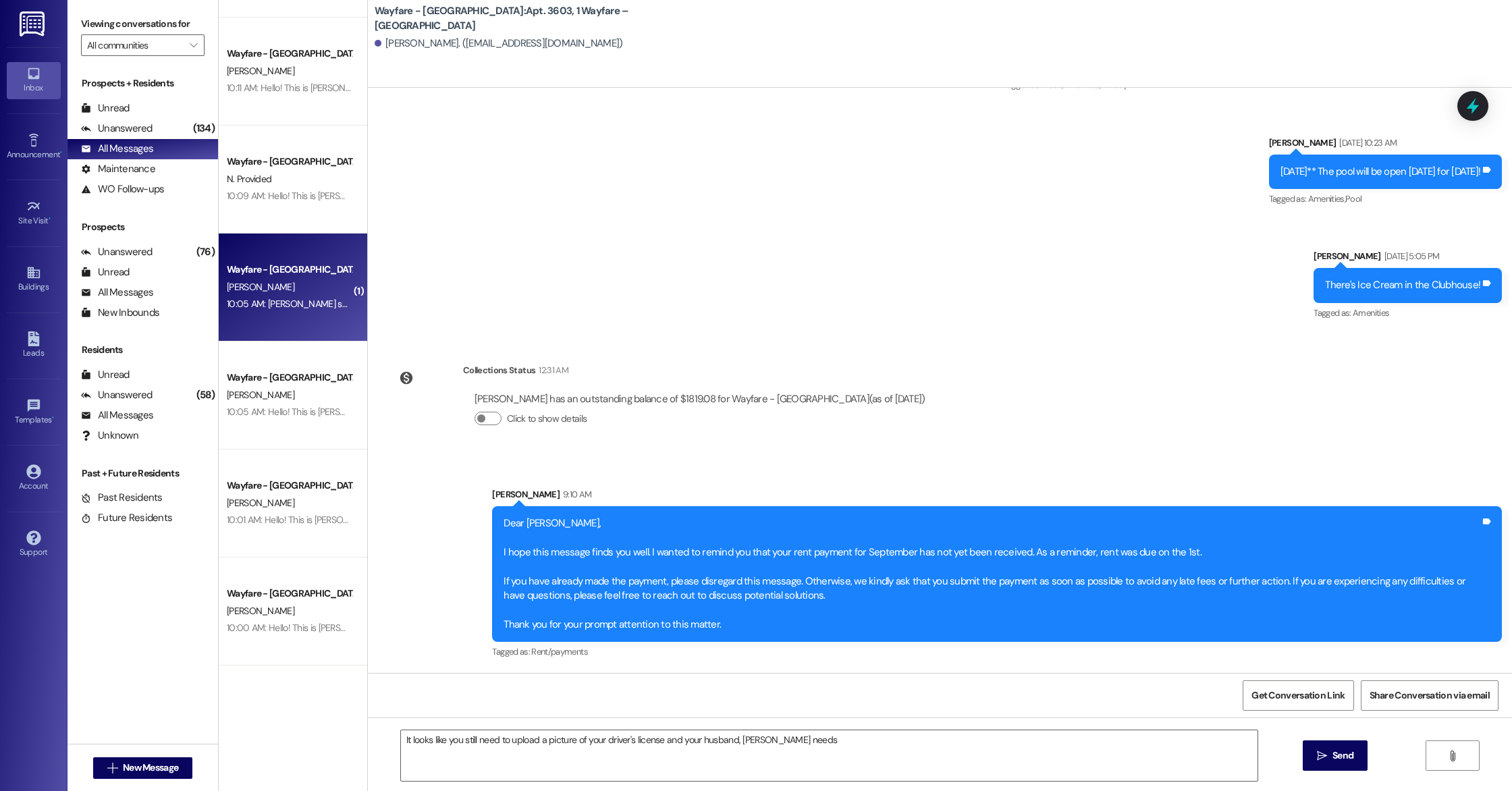
click at [282, 314] on div "Wayfare - [GEOGRAPHIC_DATA] [PERSON_NAME] 10:05 AM: [PERSON_NAME] said he compl…" at bounding box center [292, 287] width 148 height 108
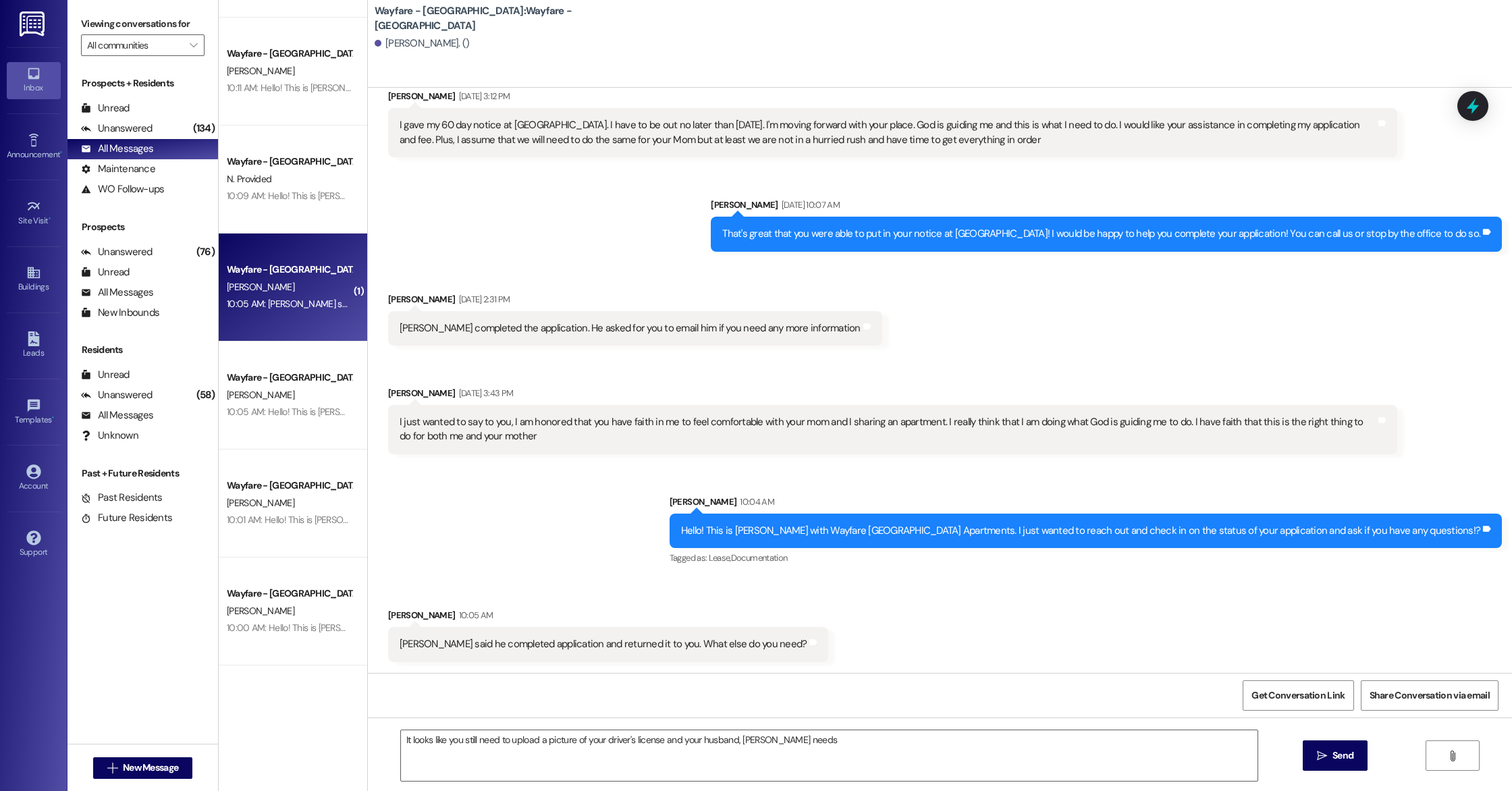
scroll to position [2557, 0]
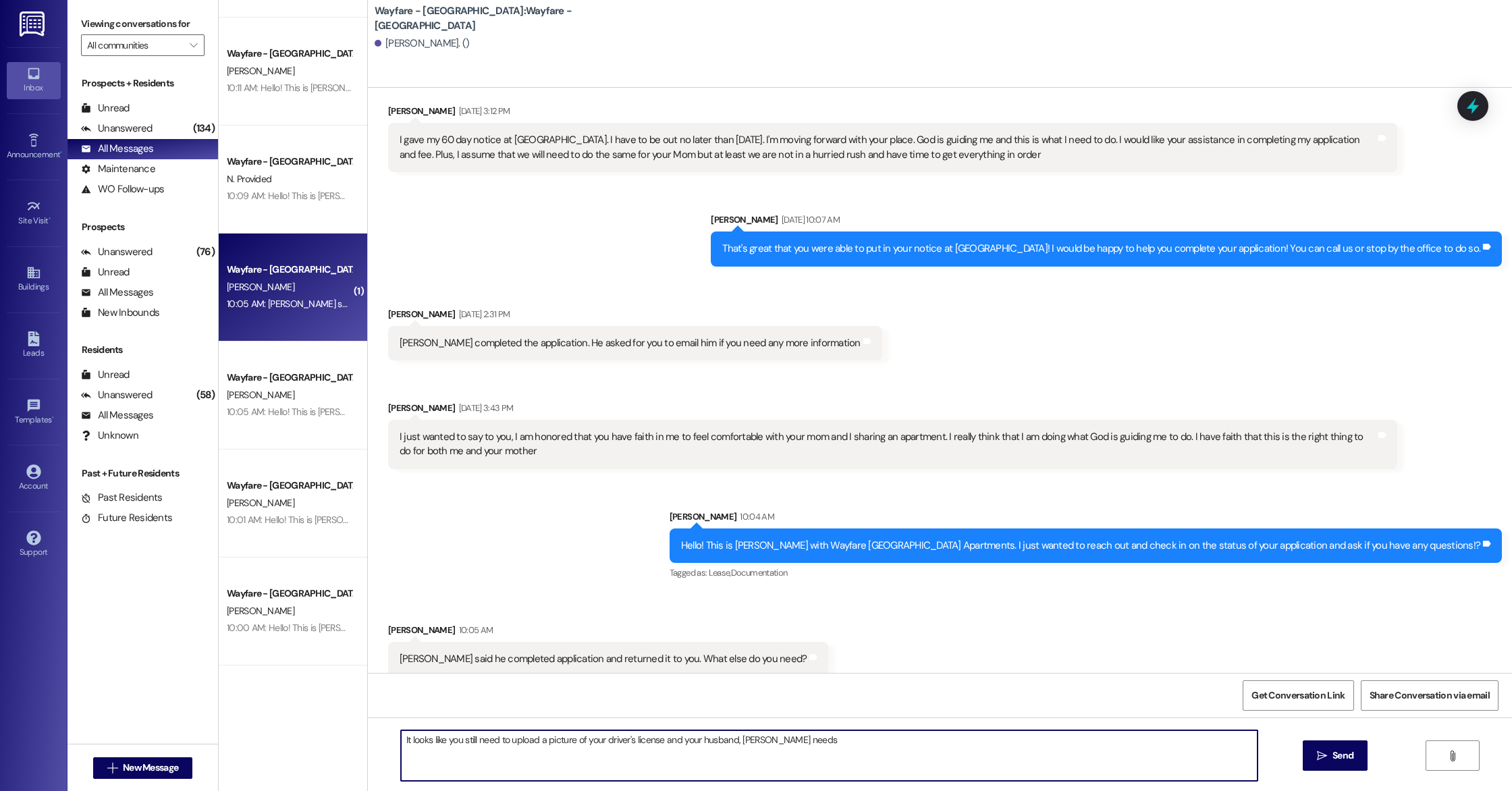
click at [756, 717] on textarea "It looks like you still need to upload a picture of your driver's license and y…" at bounding box center [829, 756] width 857 height 50
type textarea "It looks like you still need to upload a picture of your driver's license. Ever…"
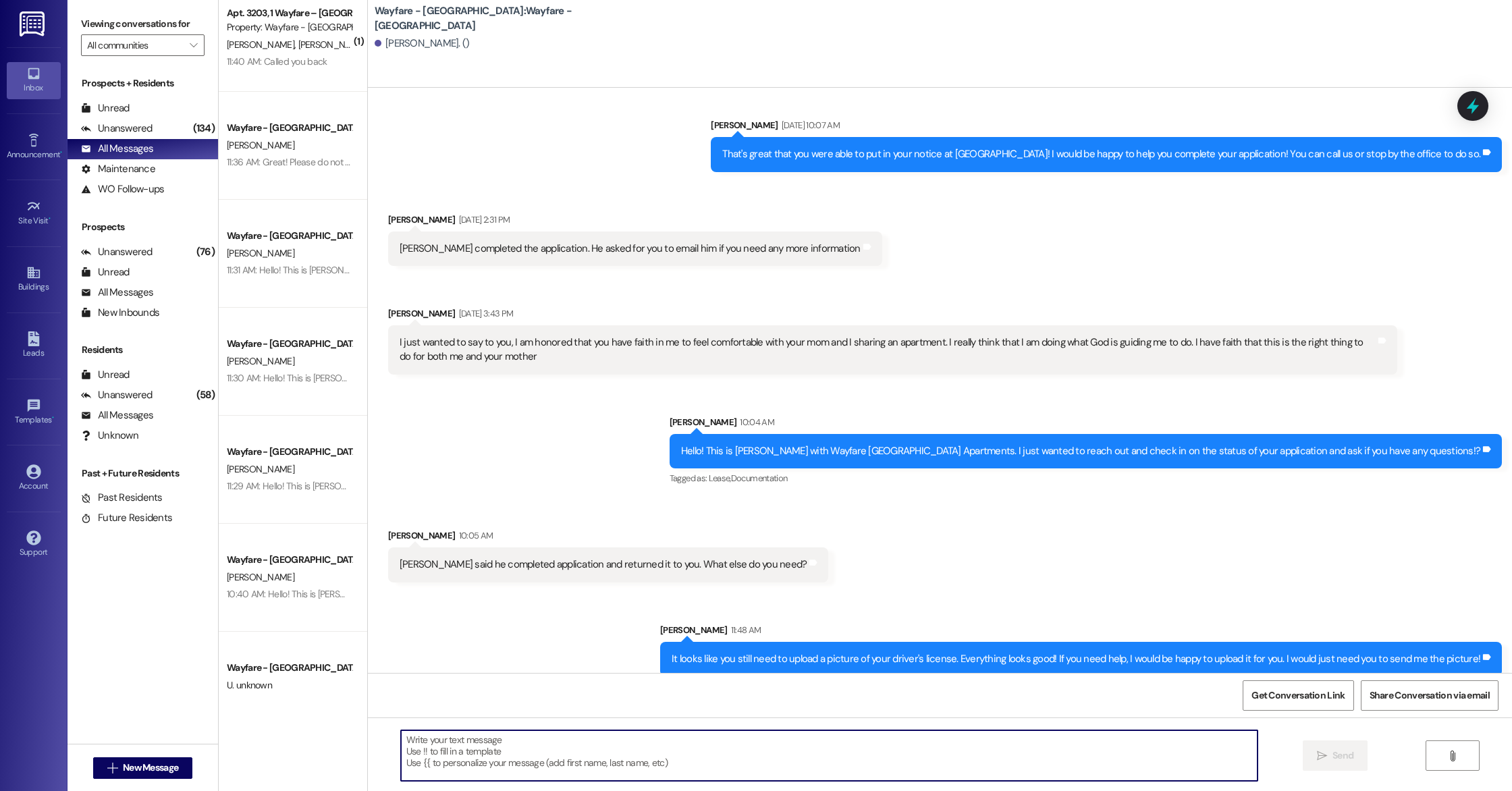
scroll to position [0, 0]
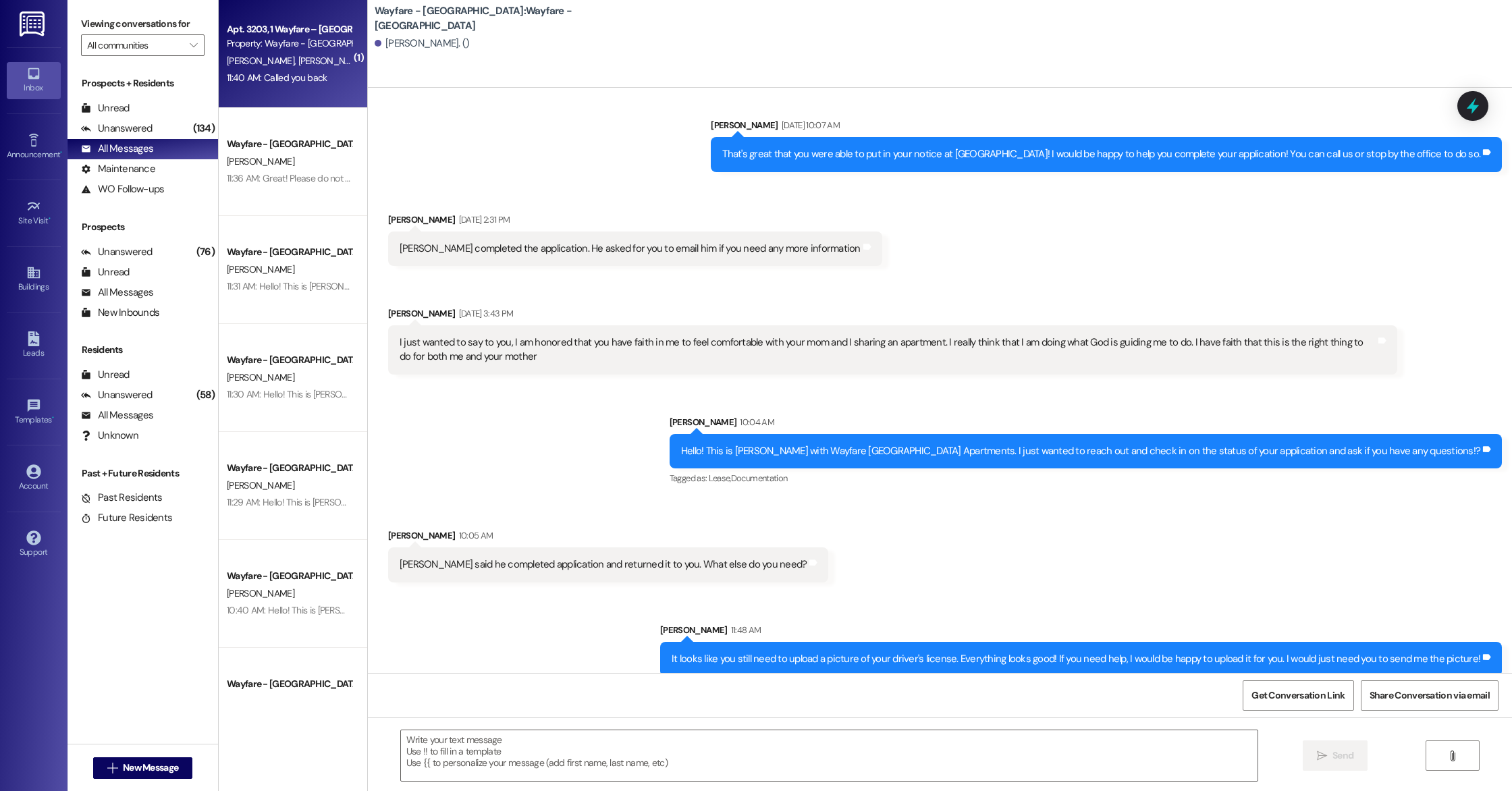
click at [273, 71] on div "11:40 AM: Called you back 11:40 AM: Called you back" at bounding box center [289, 78] width 127 height 17
